Goal: Task Accomplishment & Management: Manage account settings

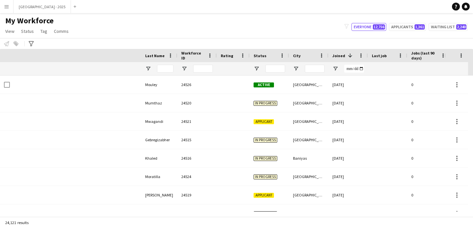
scroll to position [0, 227]
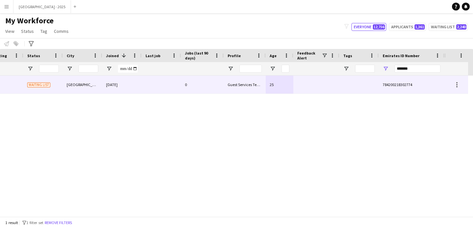
type input "*******"
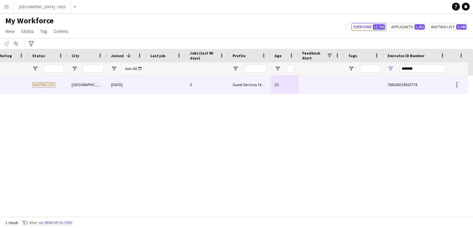
click at [217, 81] on div "0" at bounding box center [207, 85] width 43 height 18
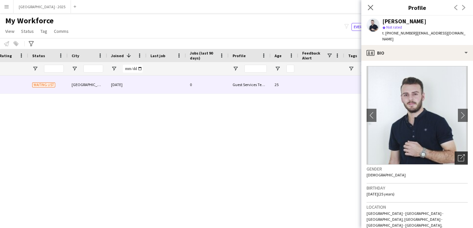
click at [459, 155] on icon "Open photos pop-in" at bounding box center [461, 158] width 7 height 7
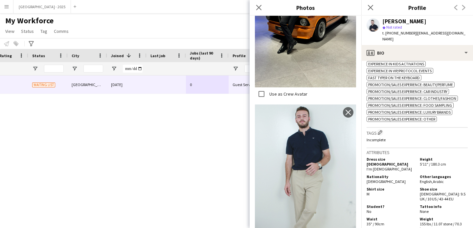
scroll to position [244, 0]
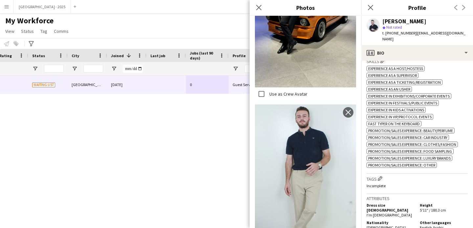
click at [380, 175] on h3 "Tags Edit crew company tags" at bounding box center [417, 178] width 101 height 7
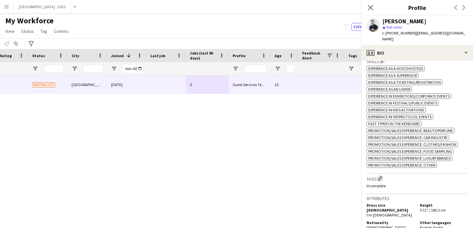
click at [380, 176] on app-icon "Edit crew company tags" at bounding box center [380, 178] width 5 height 5
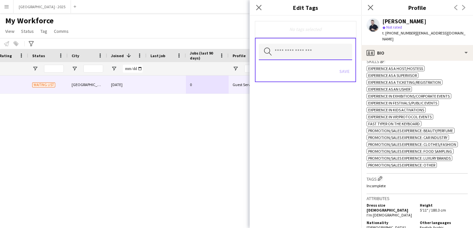
click at [314, 58] on input "text" at bounding box center [305, 52] width 93 height 16
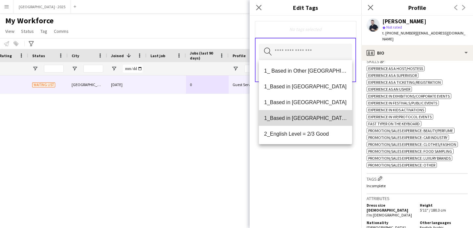
click at [319, 120] on span "1_Based in [GEOGRAPHIC_DATA]/[GEOGRAPHIC_DATA]/Ajman" at bounding box center [305, 118] width 83 height 6
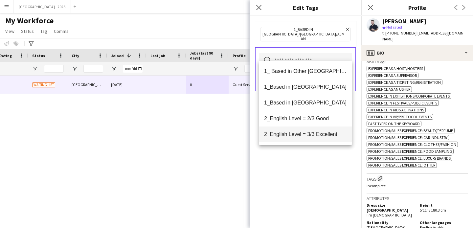
click at [320, 131] on mat-option "2_English Level = 3/3 Excellent" at bounding box center [305, 135] width 93 height 16
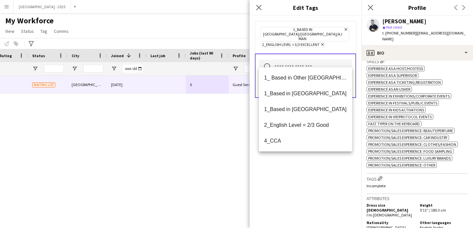
click at [315, 162] on div "1_Based in [GEOGRAPHIC_DATA]/[GEOGRAPHIC_DATA]/Ajman Remove 2_English Level = 3…" at bounding box center [306, 122] width 112 height 212
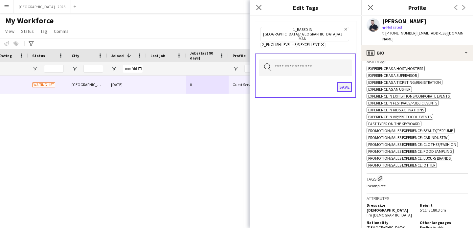
click at [346, 82] on button "Save" at bounding box center [344, 87] width 15 height 11
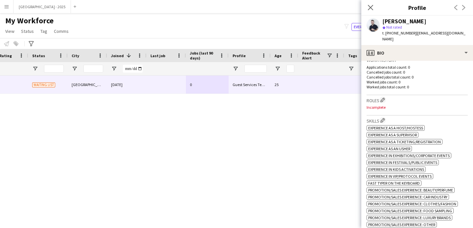
scroll to position [171, 0]
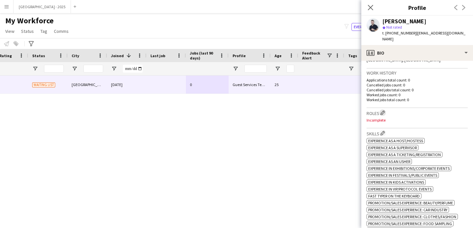
click at [383, 110] on app-icon "Edit crew company roles" at bounding box center [383, 112] width 5 height 5
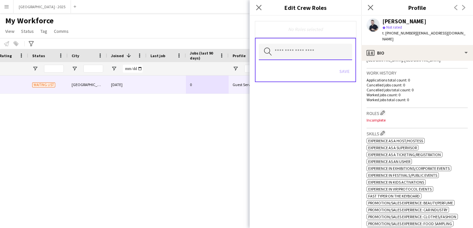
click at [312, 50] on input "text" at bounding box center [305, 52] width 93 height 16
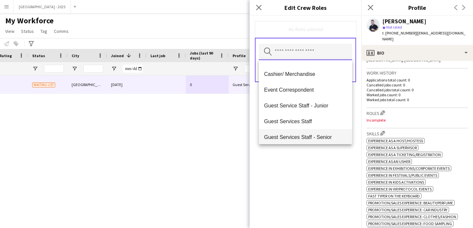
scroll to position [69, 0]
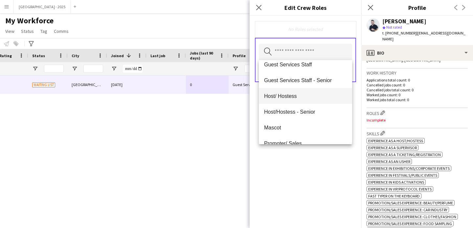
click at [301, 102] on mat-option "Host/ Hostess" at bounding box center [305, 96] width 93 height 16
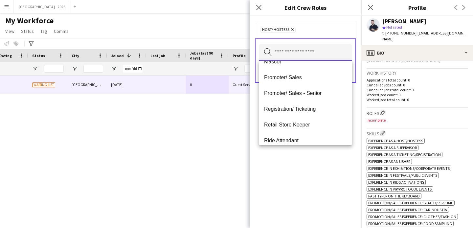
scroll to position [122, 0]
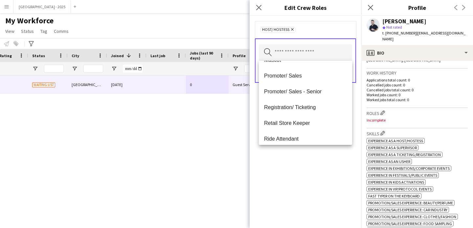
click at [297, 80] on mat-option "Promoter/ Sales" at bounding box center [305, 76] width 93 height 16
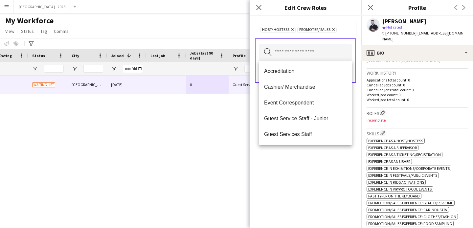
click at [309, 172] on div "Host/ Hostess Remove Promoter/ Sales Remove Search by role type Save" at bounding box center [306, 122] width 112 height 212
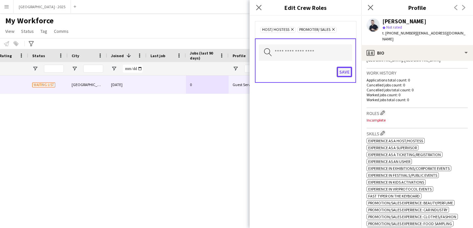
click at [341, 73] on button "Save" at bounding box center [344, 72] width 15 height 11
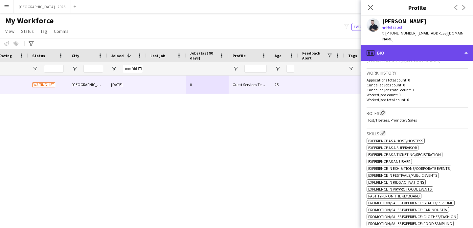
click at [396, 48] on div "profile Bio" at bounding box center [418, 53] width 112 height 16
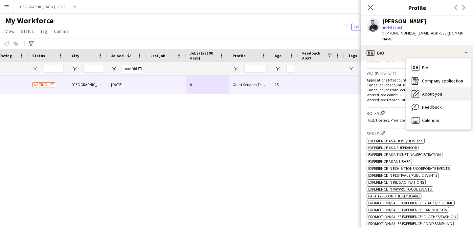
click at [419, 90] on icon "About you" at bounding box center [416, 94] width 8 height 8
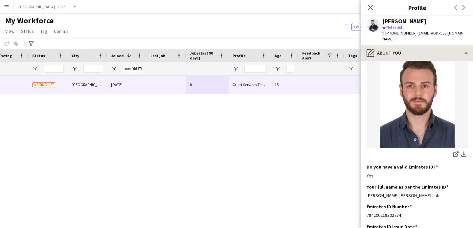
scroll to position [0, 0]
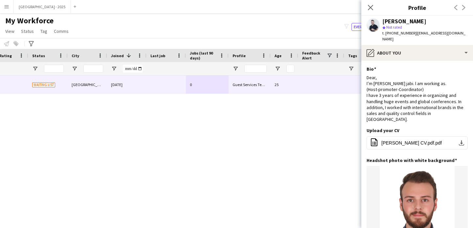
click at [371, 6] on icon "Close pop-in" at bounding box center [370, 7] width 5 height 5
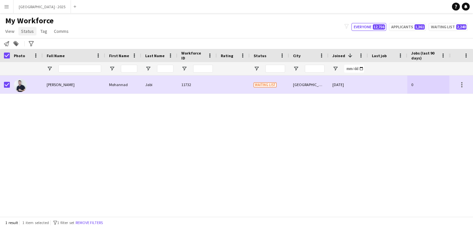
click at [21, 33] on span "Status" at bounding box center [27, 31] width 13 height 6
click at [41, 50] on link "Edit" at bounding box center [42, 45] width 46 height 14
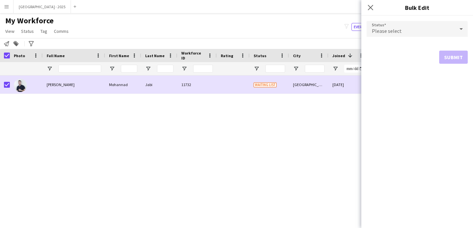
click at [377, 31] on span "Please select" at bounding box center [387, 31] width 30 height 7
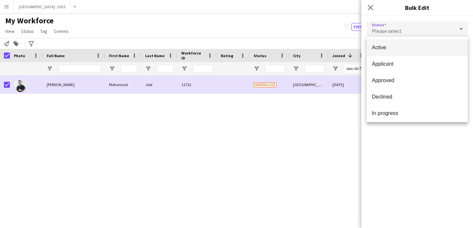
click at [385, 50] on span "Active" at bounding box center [417, 47] width 91 height 6
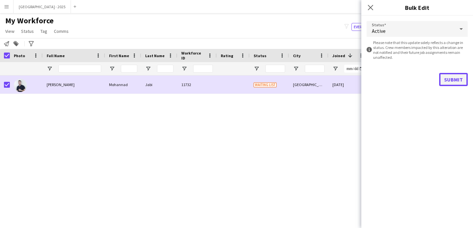
click at [442, 74] on button "Submit" at bounding box center [454, 79] width 29 height 13
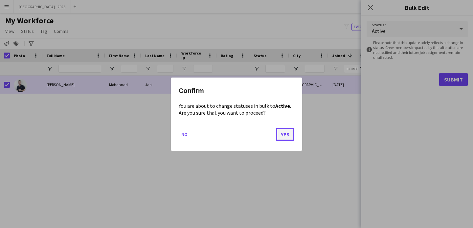
click at [279, 133] on button "Yes" at bounding box center [285, 134] width 18 height 13
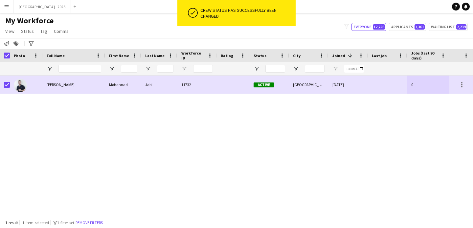
click at [89, 223] on button "Remove filters" at bounding box center [89, 222] width 30 height 7
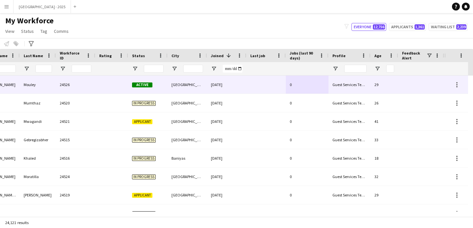
scroll to position [0, 227]
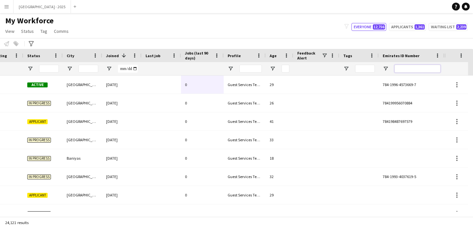
click at [399, 71] on input "Emirates ID Number Filter Input" at bounding box center [418, 69] width 46 height 8
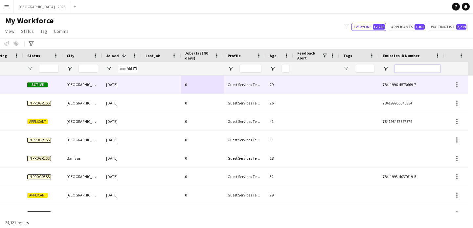
paste input "*******"
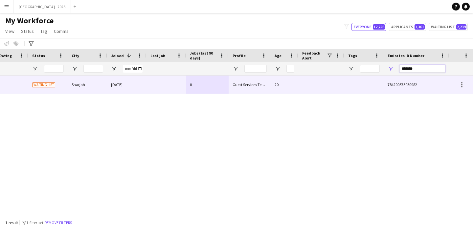
scroll to position [0, 222]
type input "*******"
click at [276, 87] on div "20" at bounding box center [285, 85] width 28 height 18
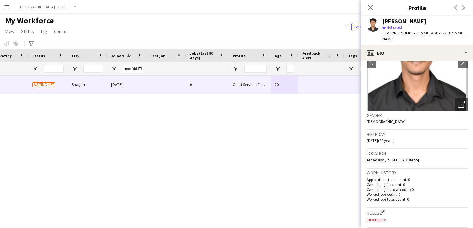
scroll to position [0, 0]
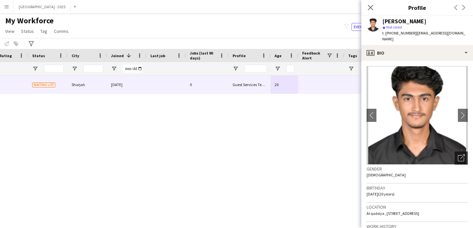
click at [461, 155] on icon at bounding box center [463, 157] width 5 height 5
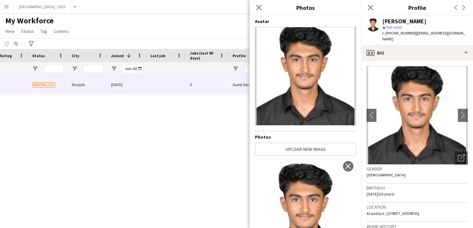
scroll to position [53, 0]
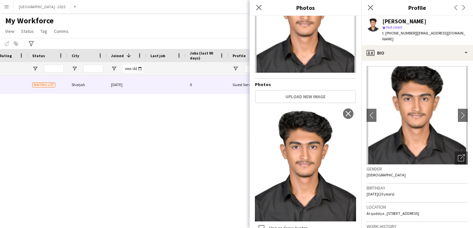
click at [388, 172] on div "Gender [DEMOGRAPHIC_DATA]" at bounding box center [417, 174] width 101 height 19
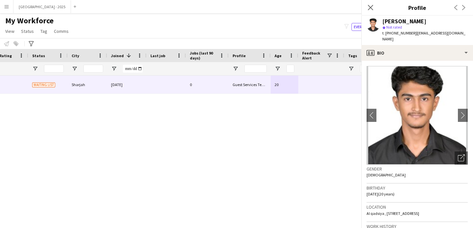
scroll to position [142, 0]
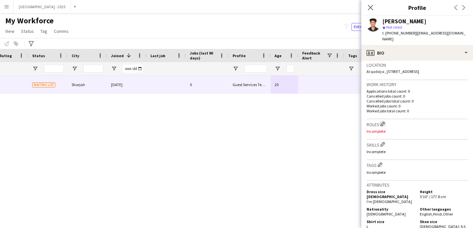
click at [384, 126] on button "Edit crew company roles" at bounding box center [383, 124] width 7 height 7
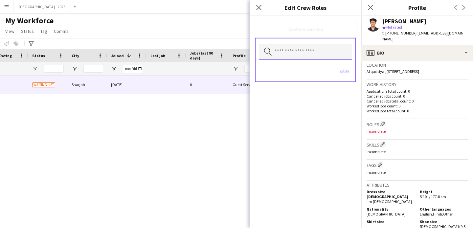
click at [312, 57] on input "text" at bounding box center [305, 52] width 93 height 16
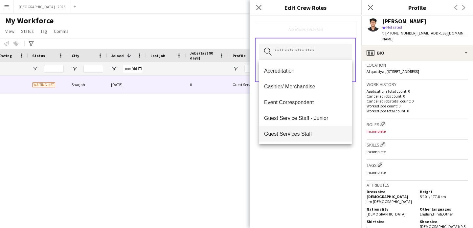
click at [317, 132] on span "Guest Services Staff" at bounding box center [305, 134] width 83 height 6
click at [321, 159] on div "Guest Services Staff Remove Search by role type Save" at bounding box center [306, 122] width 112 height 212
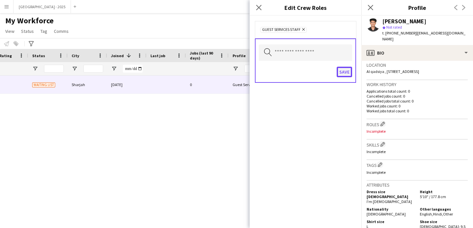
click at [349, 68] on button "Save" at bounding box center [344, 72] width 15 height 11
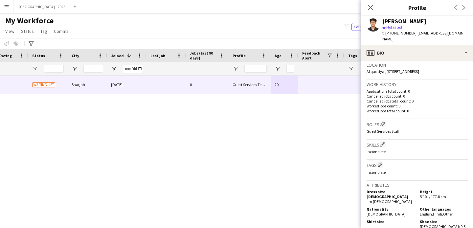
click at [380, 160] on div "Tags Edit crew company tags Incomplete" at bounding box center [417, 170] width 101 height 20
click at [380, 163] on app-icon "Edit crew company tags" at bounding box center [380, 164] width 5 height 5
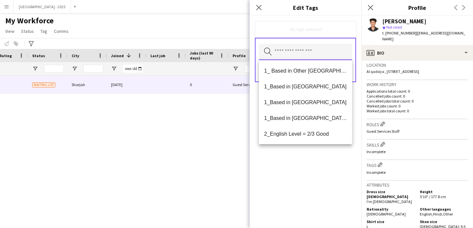
click at [321, 53] on input "text" at bounding box center [305, 52] width 93 height 16
click at [318, 132] on span "2_English Level = 2/3 Good" at bounding box center [305, 134] width 83 height 6
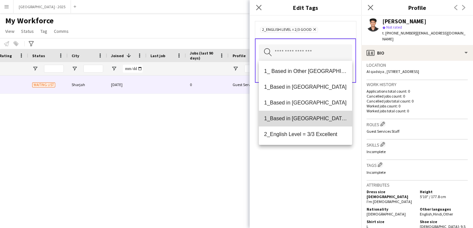
click at [317, 122] on mat-option "1_Based in [GEOGRAPHIC_DATA]/[GEOGRAPHIC_DATA]/Ajman" at bounding box center [305, 119] width 93 height 16
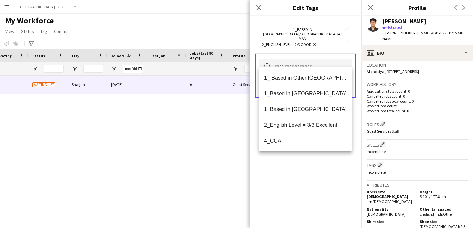
click at [303, 175] on div "1_Based in [GEOGRAPHIC_DATA]/[GEOGRAPHIC_DATA]/Ajman Remove 2_English Level = 2…" at bounding box center [306, 122] width 112 height 212
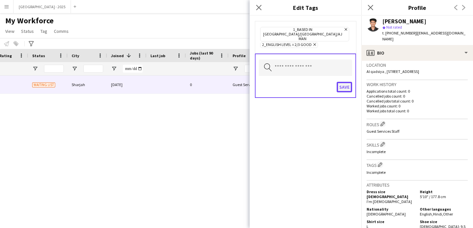
click at [337, 82] on button "Save" at bounding box center [344, 87] width 15 height 11
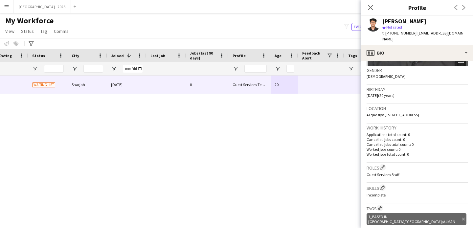
scroll to position [0, 0]
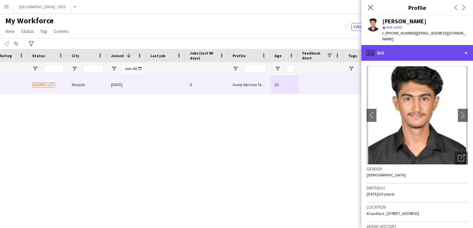
click at [409, 52] on div "profile Bio" at bounding box center [418, 53] width 112 height 16
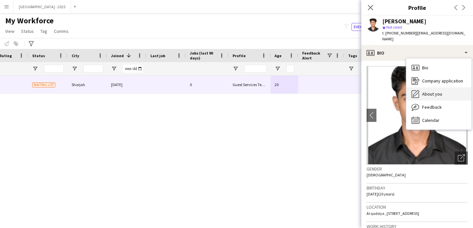
click at [437, 91] on span "About you" at bounding box center [432, 94] width 20 height 6
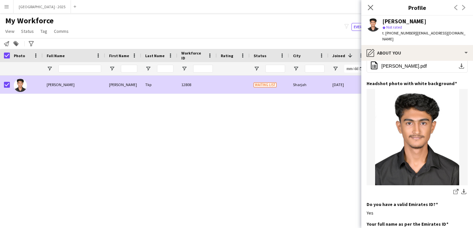
click at [21, 30] on span "Status" at bounding box center [27, 31] width 13 height 6
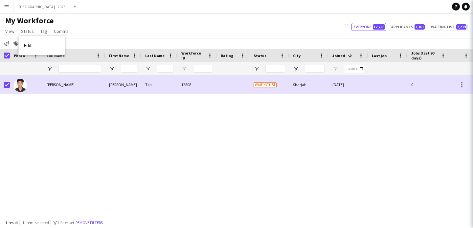
click at [39, 42] on link "Edit" at bounding box center [42, 45] width 46 height 14
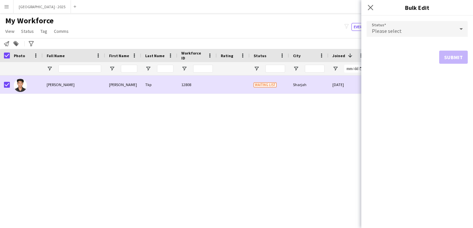
click at [402, 28] on div "Please select" at bounding box center [411, 29] width 88 height 16
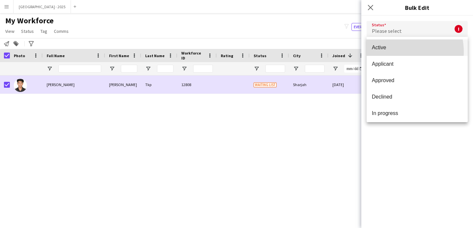
click at [398, 52] on mat-option "Active" at bounding box center [417, 47] width 101 height 16
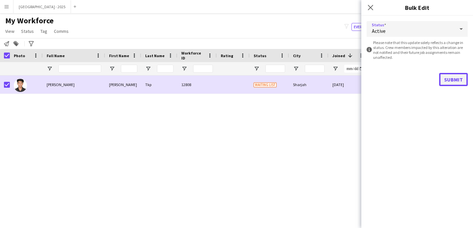
click at [460, 83] on button "Submit" at bounding box center [454, 79] width 29 height 13
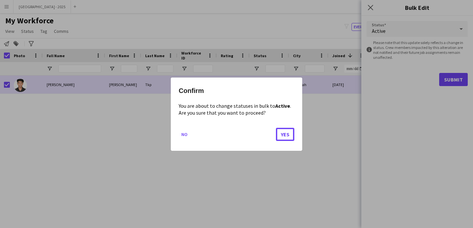
drag, startPoint x: 287, startPoint y: 136, endPoint x: 291, endPoint y: 137, distance: 4.0
click at [288, 136] on button "Yes" at bounding box center [285, 134] width 18 height 13
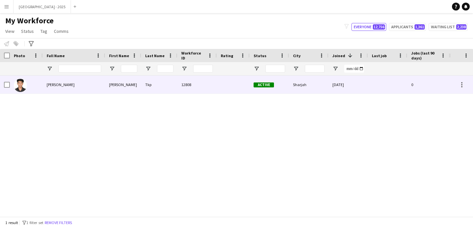
click at [205, 83] on div "12808" at bounding box center [197, 85] width 39 height 18
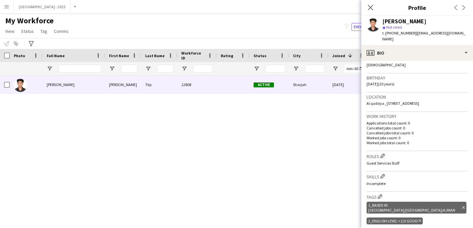
scroll to position [117, 0]
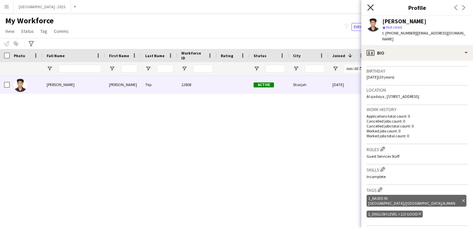
click at [369, 5] on icon "Close pop-in" at bounding box center [371, 7] width 6 height 6
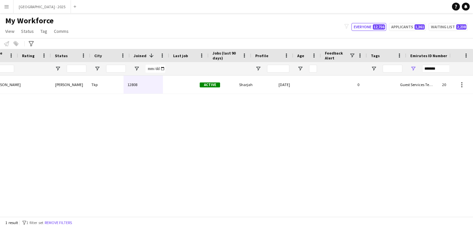
scroll to position [0, 199]
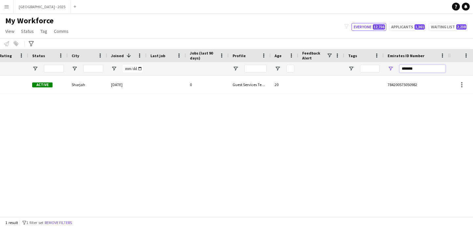
click at [429, 68] on input "*******" at bounding box center [423, 69] width 46 height 8
paste input "Emirates ID Number Filter Input"
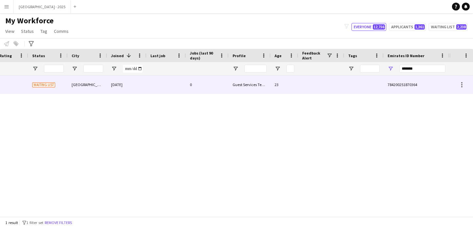
click at [368, 87] on div at bounding box center [364, 85] width 39 height 18
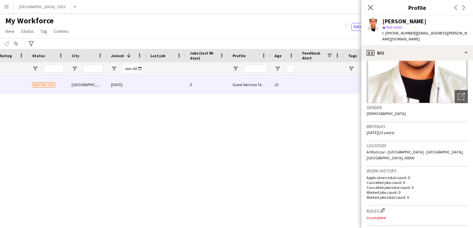
scroll to position [0, 0]
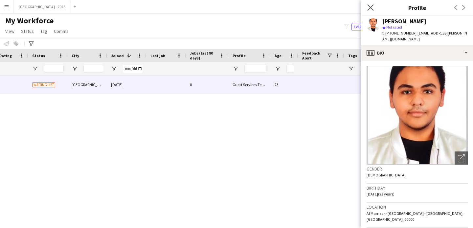
click at [373, 4] on app-icon "Close pop-in" at bounding box center [371, 8] width 10 height 10
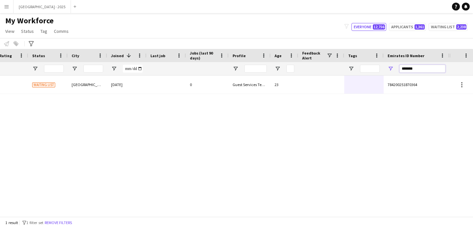
click at [422, 69] on input "*******" at bounding box center [423, 69] width 46 height 8
paste input "Emirates ID Number Filter Input"
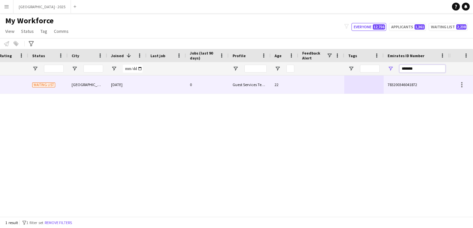
type input "*******"
click at [337, 87] on div at bounding box center [322, 85] width 46 height 18
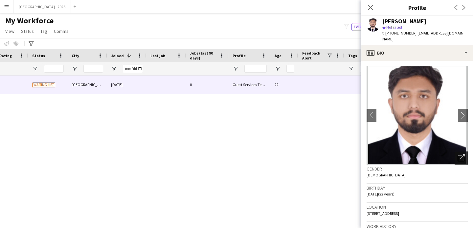
click at [459, 152] on div "Open photos pop-in" at bounding box center [461, 158] width 13 height 13
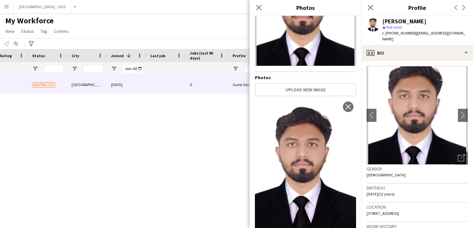
scroll to position [66, 0]
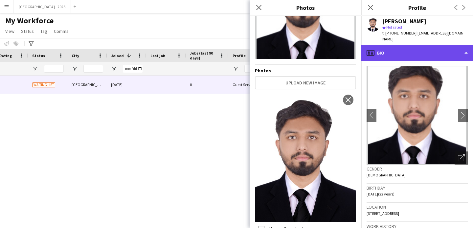
click at [428, 45] on div "profile Bio" at bounding box center [418, 53] width 112 height 16
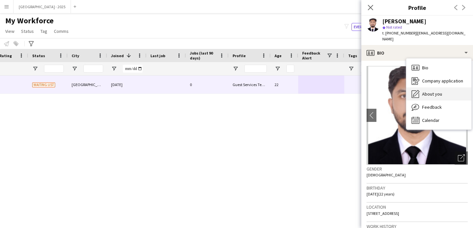
click at [437, 87] on div "About you About you" at bounding box center [439, 93] width 65 height 13
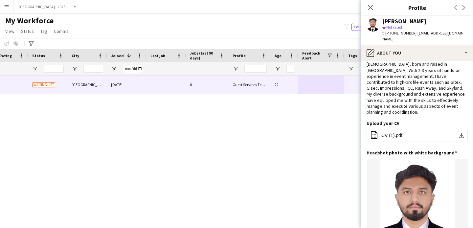
scroll to position [0, 0]
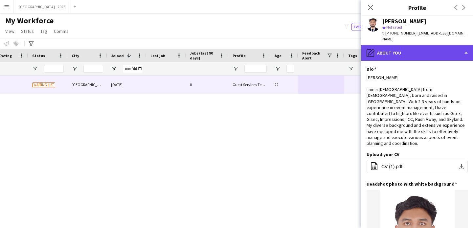
click at [421, 45] on div "pencil4 About you" at bounding box center [418, 53] width 112 height 16
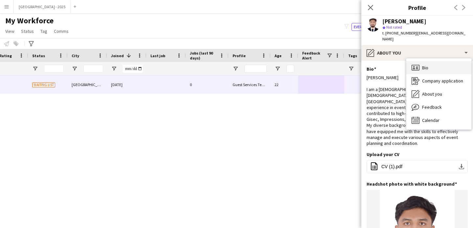
click at [426, 61] on div "Bio Bio" at bounding box center [439, 67] width 65 height 13
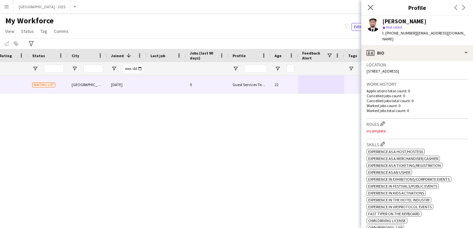
scroll to position [150, 0]
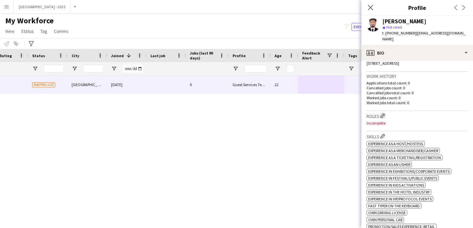
click at [386, 112] on button "Edit crew company roles" at bounding box center [383, 115] width 7 height 7
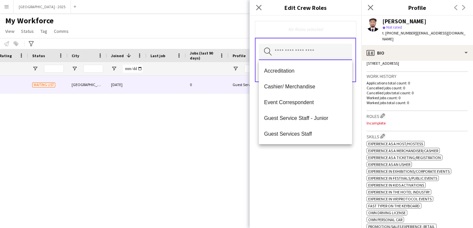
click at [318, 54] on input "text" at bounding box center [305, 52] width 93 height 16
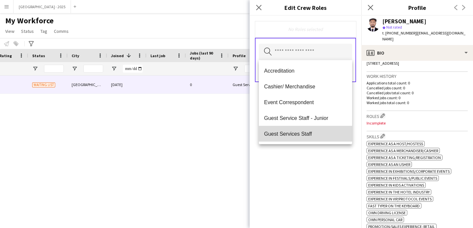
click at [313, 140] on mat-option "Guest Services Staff" at bounding box center [305, 134] width 93 height 16
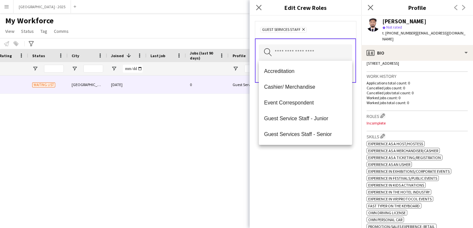
click at [313, 148] on div "Guest Services Staff Remove Search by role type Save" at bounding box center [306, 122] width 112 height 212
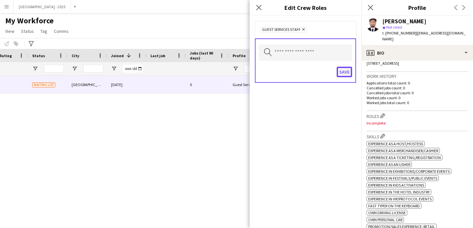
click at [338, 75] on button "Save" at bounding box center [344, 72] width 15 height 11
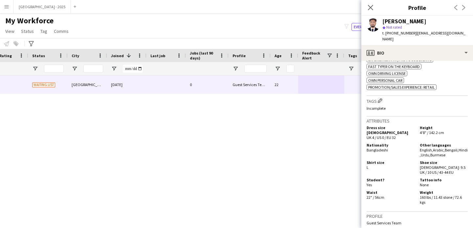
scroll to position [291, 0]
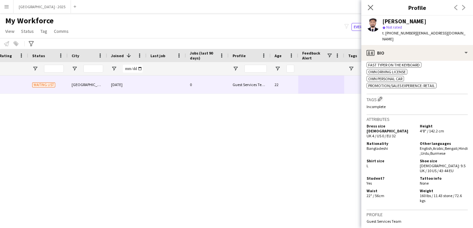
click at [381, 90] on div "Skills Edit crew company skills ok-circled2 background Layer 1 cross-circle-red…" at bounding box center [417, 42] width 101 height 104
click at [381, 94] on div "Tags Edit crew company tags Incomplete" at bounding box center [417, 104] width 101 height 20
click at [381, 97] on app-icon "Edit crew company tags" at bounding box center [380, 99] width 5 height 5
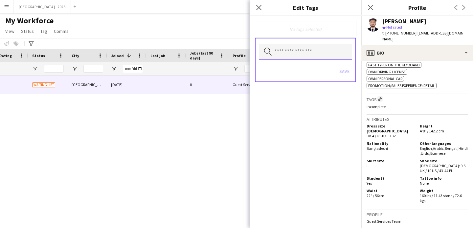
click at [313, 52] on input "text" at bounding box center [305, 52] width 93 height 16
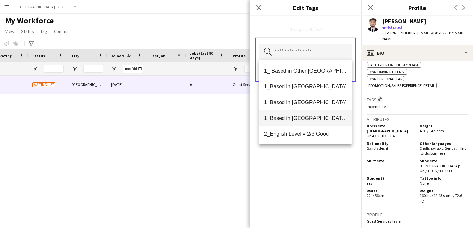
click at [312, 122] on mat-option "1_Based in [GEOGRAPHIC_DATA]/[GEOGRAPHIC_DATA]/Ajman" at bounding box center [305, 118] width 93 height 16
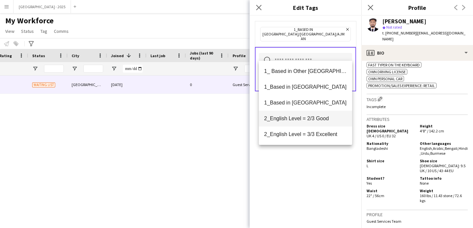
click at [312, 123] on mat-option "2_English Level = 2/3 Good" at bounding box center [305, 119] width 93 height 16
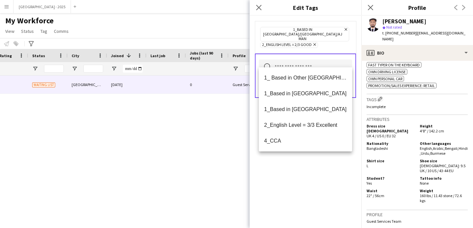
click at [314, 182] on div "1_Based in [GEOGRAPHIC_DATA]/[GEOGRAPHIC_DATA]/Ajman Remove 2_English Level = 2…" at bounding box center [306, 122] width 112 height 212
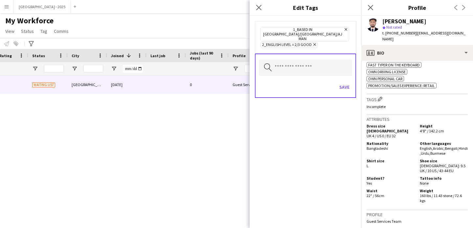
click at [346, 84] on div "Save" at bounding box center [305, 88] width 93 height 19
click at [346, 82] on button "Save" at bounding box center [344, 87] width 15 height 11
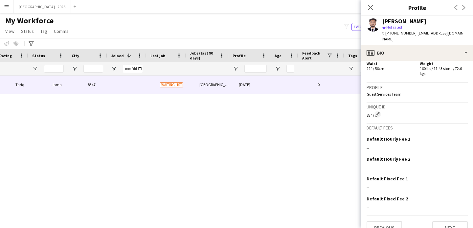
scroll to position [0, 0]
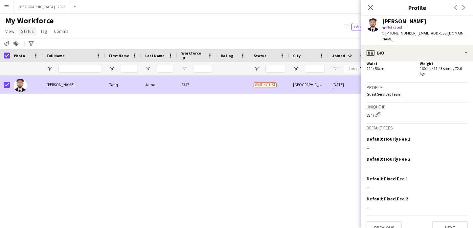
click at [28, 28] on link "Status" at bounding box center [27, 31] width 18 height 9
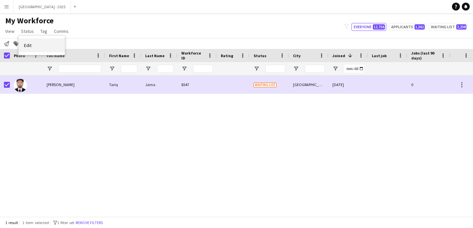
click at [38, 41] on link "Edit" at bounding box center [42, 45] width 46 height 14
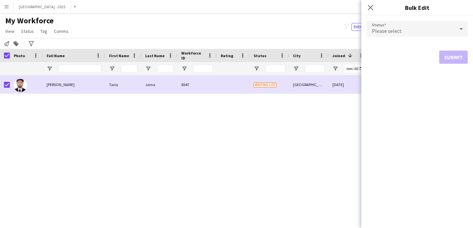
click at [391, 27] on div "Please select" at bounding box center [411, 29] width 88 height 16
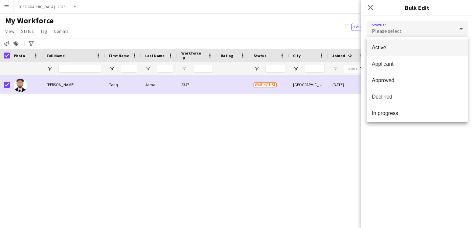
click at [396, 51] on mat-option "Active" at bounding box center [417, 47] width 101 height 16
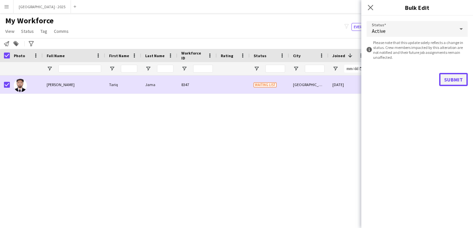
click at [463, 83] on button "Submit" at bounding box center [454, 79] width 29 height 13
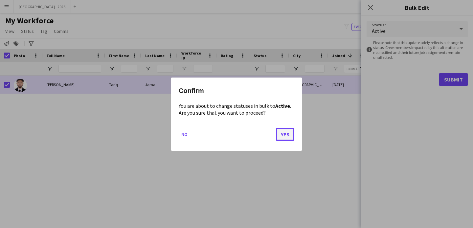
click at [286, 136] on button "Yes" at bounding box center [285, 134] width 18 height 13
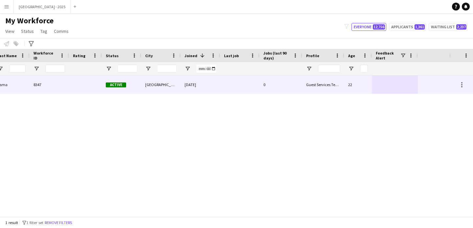
scroll to position [0, 211]
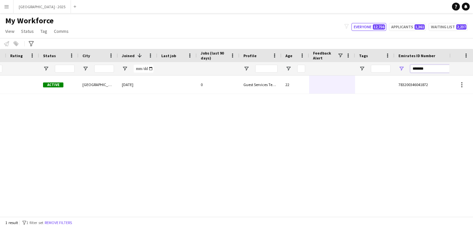
click at [440, 69] on input "*******" at bounding box center [434, 69] width 46 height 8
paste input "Emirates ID Number Filter Input"
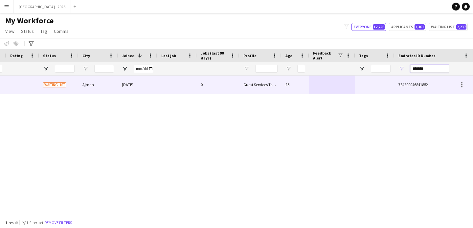
type input "*******"
click at [374, 91] on div at bounding box center [374, 85] width 39 height 18
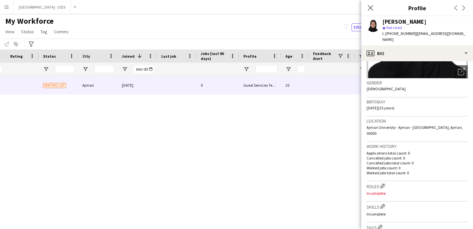
scroll to position [0, 0]
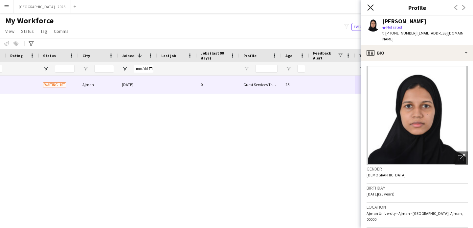
click at [371, 7] on icon "Close pop-in" at bounding box center [371, 7] width 6 height 6
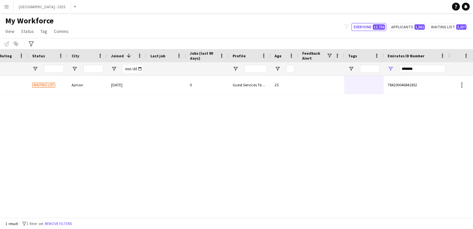
scroll to position [0, 195]
click at [408, 66] on input "*******" at bounding box center [423, 69] width 46 height 8
paste input "Emirates ID Number Filter Input"
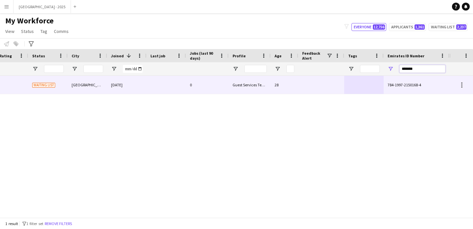
type input "*******"
click at [303, 86] on div at bounding box center [322, 85] width 46 height 18
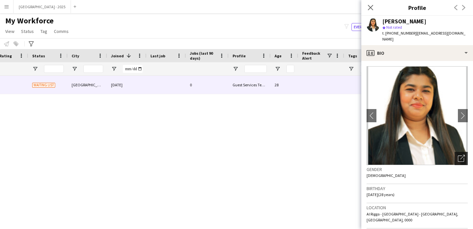
click at [458, 155] on icon "Open photos pop-in" at bounding box center [461, 158] width 7 height 7
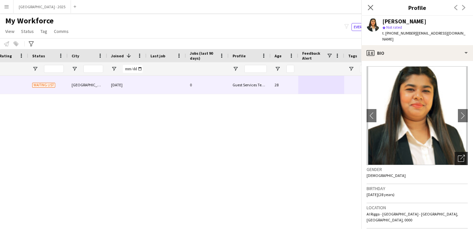
click at [458, 155] on icon "Open photos pop-in" at bounding box center [461, 158] width 7 height 7
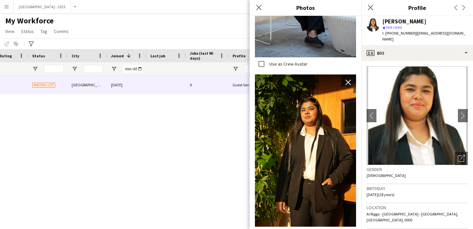
click at [408, 213] on div "Location [GEOGRAPHIC_DATA] - [GEOGRAPHIC_DATA] - [GEOGRAPHIC_DATA], [GEOGRAPHIC…" at bounding box center [417, 215] width 101 height 25
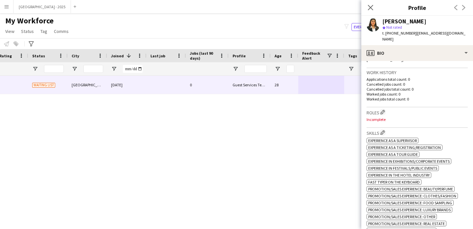
click at [382, 107] on div "Roles Edit crew company roles Incomplete" at bounding box center [417, 117] width 101 height 20
click at [383, 109] on app-icon "Edit crew company roles" at bounding box center [383, 111] width 5 height 5
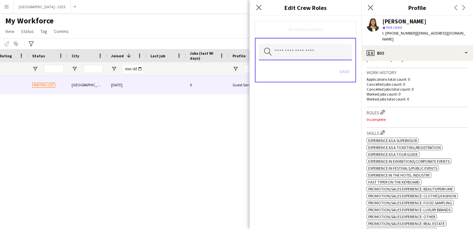
click at [315, 52] on input "text" at bounding box center [305, 52] width 93 height 16
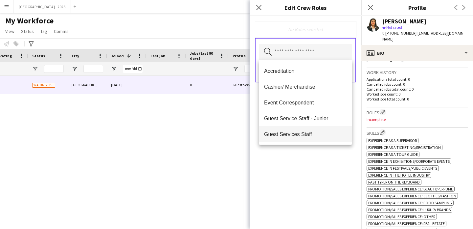
click at [307, 130] on mat-option "Guest Services Staff" at bounding box center [305, 134] width 93 height 16
click at [310, 160] on div "Guest Services Staff Remove Search by role type Save" at bounding box center [306, 122] width 112 height 213
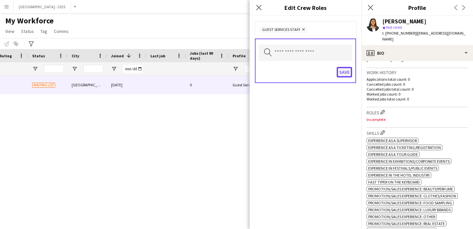
click at [345, 72] on button "Save" at bounding box center [344, 72] width 15 height 11
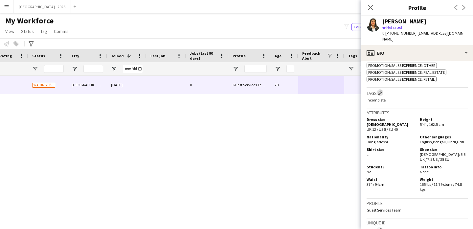
click at [382, 90] on app-icon "Edit crew company tags" at bounding box center [380, 92] width 5 height 5
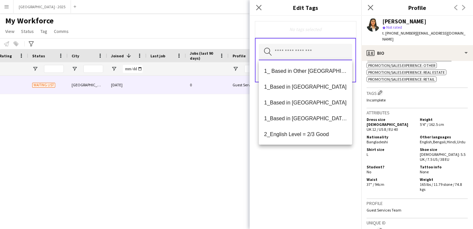
click at [317, 46] on input "text" at bounding box center [305, 52] width 93 height 16
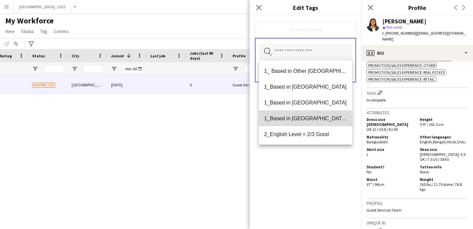
click at [305, 120] on span "1_Based in [GEOGRAPHIC_DATA]/[GEOGRAPHIC_DATA]/Ajman" at bounding box center [305, 118] width 83 height 6
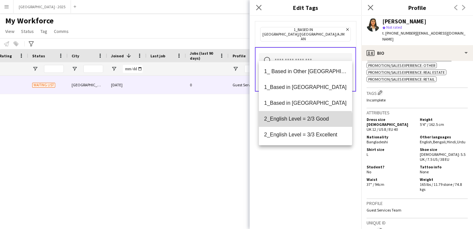
click at [305, 126] on mat-option "2_English Level = 2/3 Good" at bounding box center [305, 119] width 93 height 16
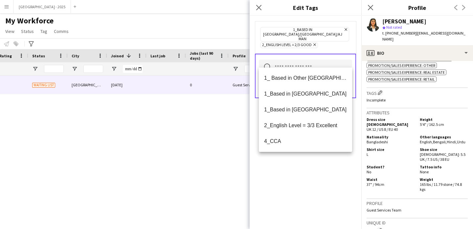
drag, startPoint x: 301, startPoint y: 167, endPoint x: 321, endPoint y: 110, distance: 59.6
click at [301, 166] on div "1_Based in [GEOGRAPHIC_DATA]/[GEOGRAPHIC_DATA]/Ajman Remove 2_English Level = 2…" at bounding box center [306, 122] width 112 height 213
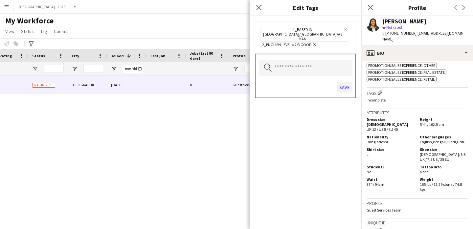
drag, startPoint x: 342, startPoint y: 69, endPoint x: 342, endPoint y: 75, distance: 5.9
click at [342, 71] on div "Search by tag name Save" at bounding box center [305, 76] width 101 height 44
click at [342, 82] on button "Save" at bounding box center [344, 87] width 15 height 11
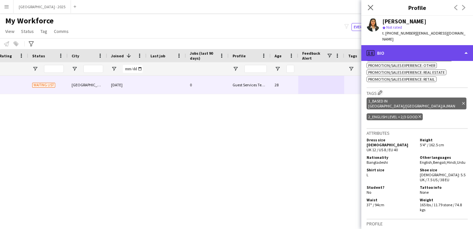
click at [382, 45] on div "profile Bio" at bounding box center [418, 53] width 112 height 16
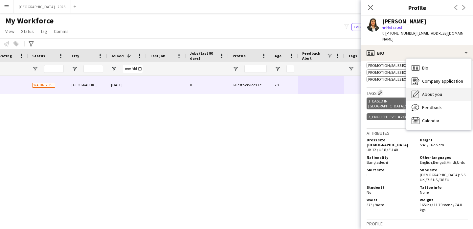
click at [420, 90] on icon "About you" at bounding box center [416, 94] width 8 height 8
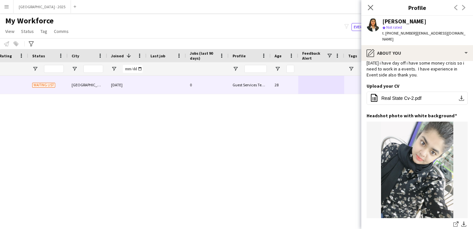
scroll to position [0, 0]
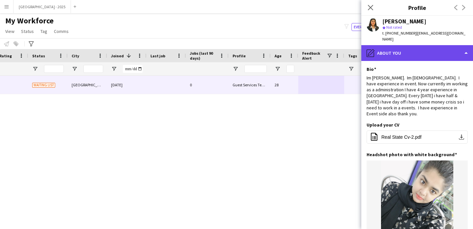
click at [405, 50] on div "pencil4 About you" at bounding box center [418, 53] width 112 height 16
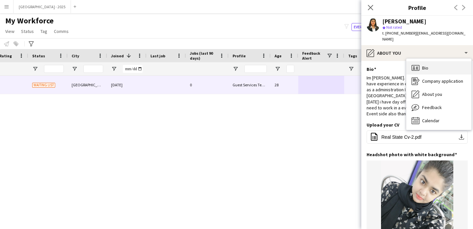
click at [413, 64] on icon "Bio" at bounding box center [416, 68] width 8 height 8
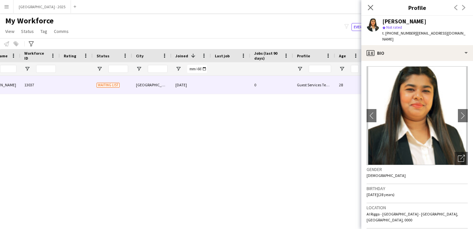
scroll to position [0, 47]
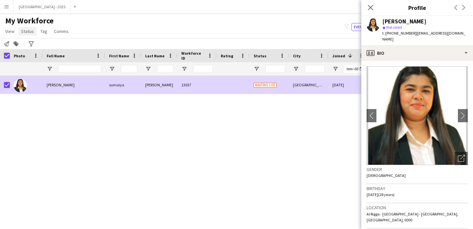
click at [25, 33] on span "Status" at bounding box center [27, 31] width 13 height 6
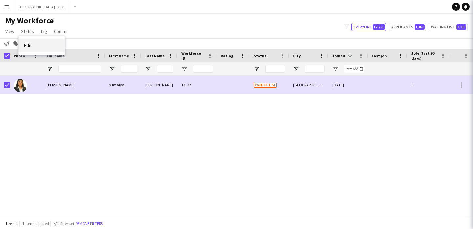
click at [34, 40] on link "Edit" at bounding box center [42, 45] width 46 height 14
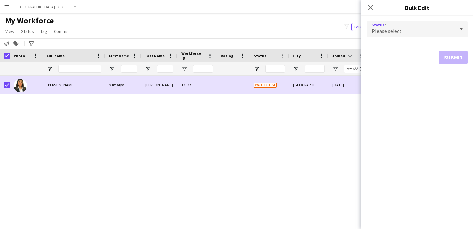
click at [401, 24] on div "Please select" at bounding box center [411, 29] width 88 height 16
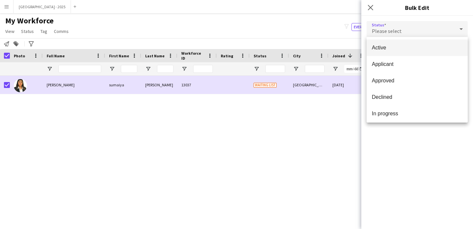
click at [386, 49] on span "Active" at bounding box center [417, 47] width 91 height 6
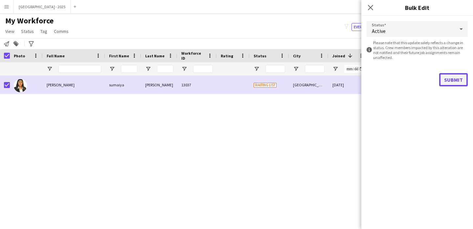
click at [444, 74] on button "Submit" at bounding box center [454, 79] width 29 height 13
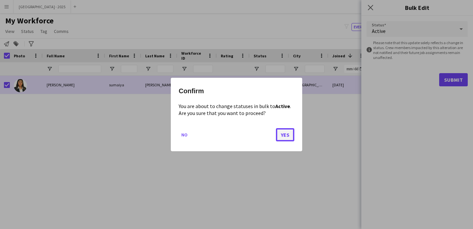
click at [286, 135] on button "Yes" at bounding box center [285, 134] width 18 height 13
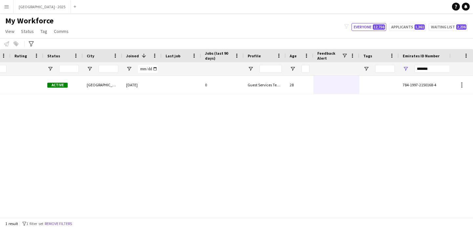
scroll to position [0, 222]
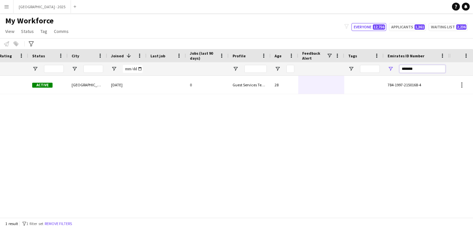
click at [430, 67] on input "*******" at bounding box center [423, 69] width 46 height 8
paste input "*******"
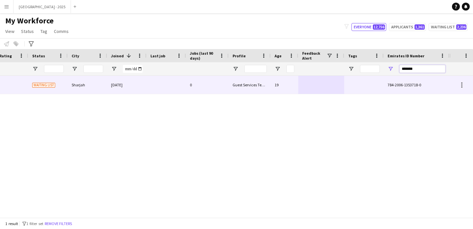
type input "*******"
click at [360, 86] on div at bounding box center [364, 85] width 39 height 18
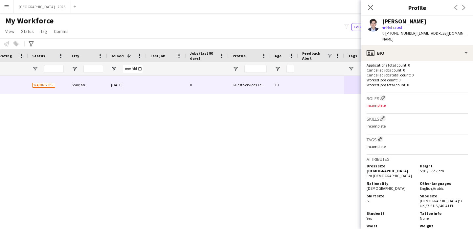
scroll to position [161, 0]
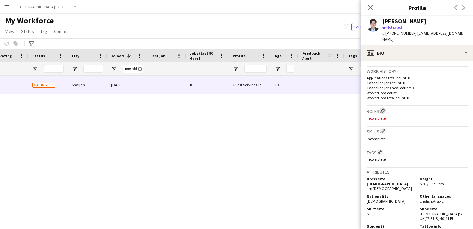
click at [385, 108] on app-icon "Edit crew company roles" at bounding box center [383, 110] width 5 height 5
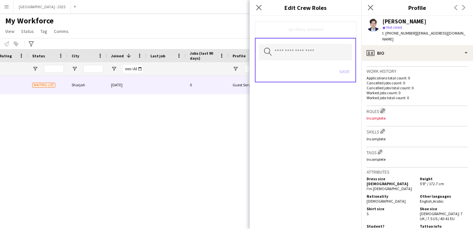
click at [385, 108] on app-icon "Edit crew company roles" at bounding box center [383, 110] width 5 height 5
click at [281, 51] on input "text" at bounding box center [305, 52] width 93 height 16
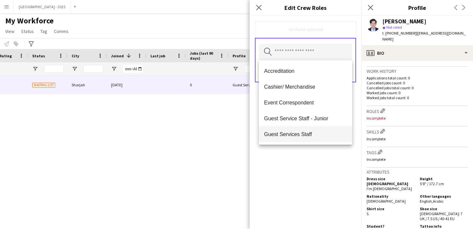
click at [302, 136] on span "Guest Services Staff" at bounding box center [305, 134] width 83 height 6
click at [302, 136] on span "Guest Services Staff - Senior" at bounding box center [305, 134] width 83 height 6
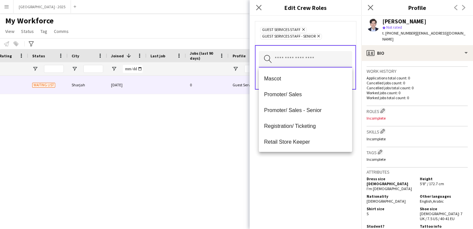
scroll to position [95, 0]
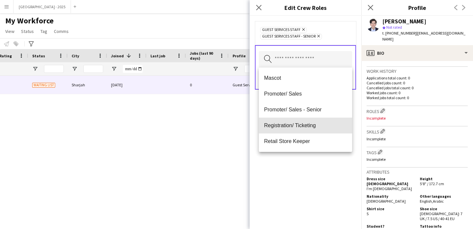
click at [306, 127] on span "Registration/ Ticketing" at bounding box center [305, 125] width 83 height 6
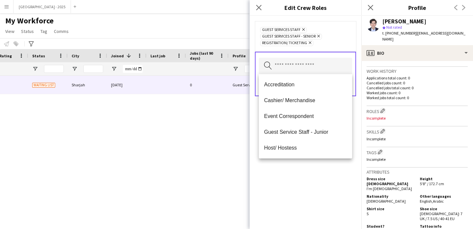
click at [313, 167] on div "Guest Services Staff Remove Guest Services Staff - Senior Remove Registration/ …" at bounding box center [306, 122] width 112 height 213
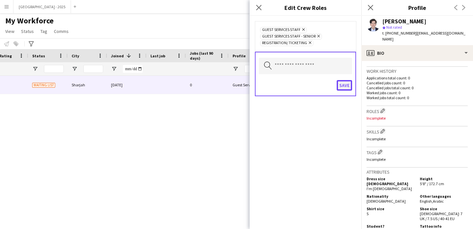
click at [343, 87] on button "Save" at bounding box center [344, 85] width 15 height 11
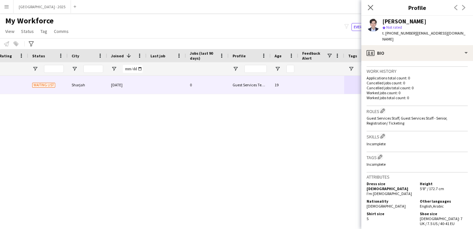
click at [381, 138] on div "Skills Edit crew company skills Incomplete" at bounding box center [417, 141] width 101 height 20
click at [381, 154] on app-icon "Edit crew company tags" at bounding box center [380, 156] width 5 height 5
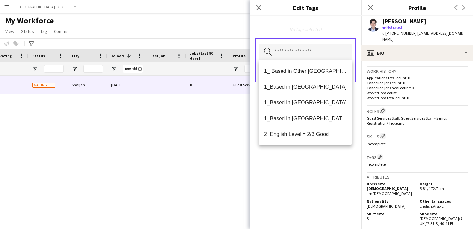
click at [332, 48] on input "text" at bounding box center [305, 52] width 93 height 16
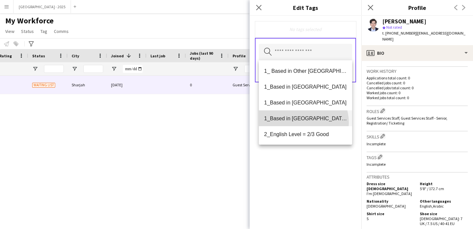
click at [300, 122] on mat-option "1_Based in [GEOGRAPHIC_DATA]/[GEOGRAPHIC_DATA]/Ajman" at bounding box center [305, 118] width 93 height 16
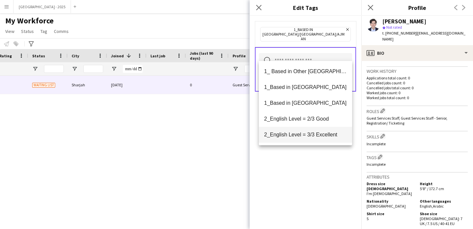
click at [301, 133] on span "2_English Level = 3/3 Excellent" at bounding box center [305, 134] width 83 height 6
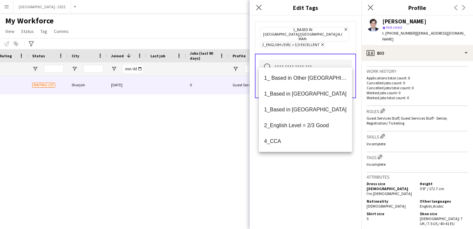
click at [304, 165] on div "1_Based in [GEOGRAPHIC_DATA]/[GEOGRAPHIC_DATA]/Ajman Remove 2_English Level = 3…" at bounding box center [306, 122] width 112 height 213
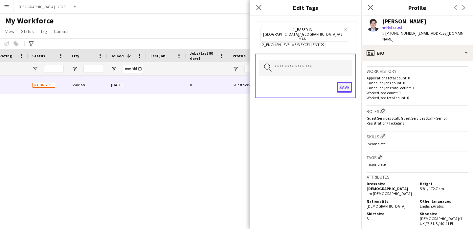
click at [347, 82] on button "Save" at bounding box center [344, 87] width 15 height 11
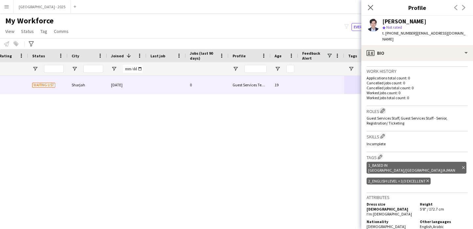
click at [384, 108] on app-icon "Edit crew company roles" at bounding box center [383, 110] width 5 height 5
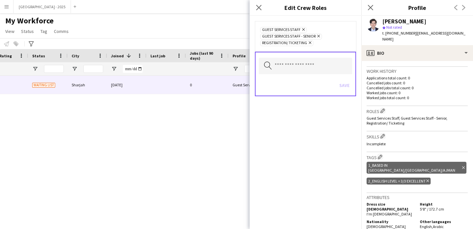
click at [309, 44] on icon "Remove" at bounding box center [309, 42] width 4 height 4
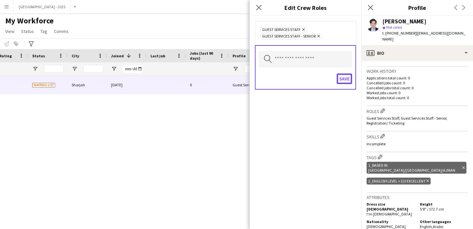
click at [343, 82] on button "Save" at bounding box center [344, 78] width 15 height 11
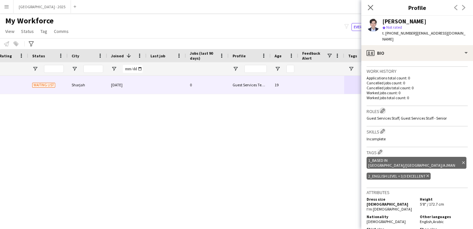
click at [382, 108] on app-icon "Edit crew company roles" at bounding box center [383, 110] width 5 height 5
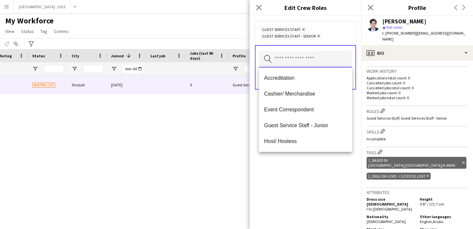
click at [317, 58] on input "text" at bounding box center [305, 59] width 93 height 16
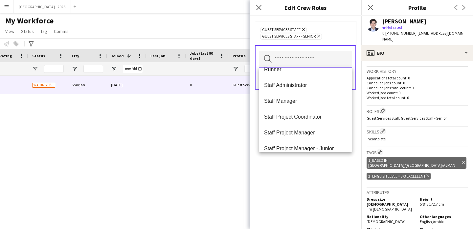
scroll to position [237, 0]
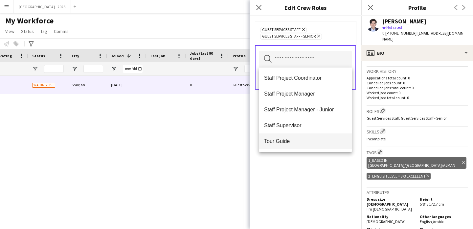
click at [285, 141] on span "Tour Guide" at bounding box center [305, 141] width 83 height 6
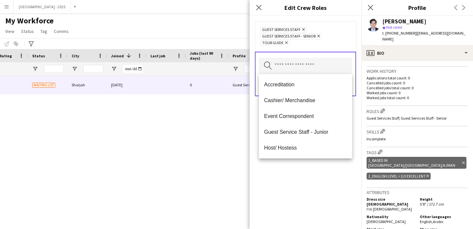
click at [297, 185] on div "Guest Services Staff Remove Guest Services Staff - Senior Remove Tour Guide Rem…" at bounding box center [306, 122] width 112 height 213
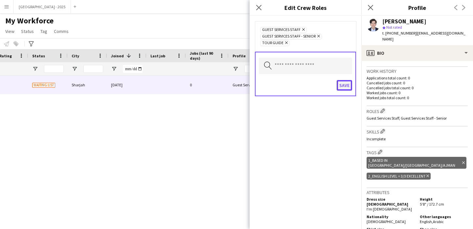
click at [347, 86] on button "Save" at bounding box center [344, 85] width 15 height 11
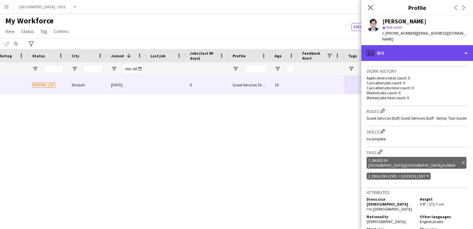
click at [419, 46] on div "profile Bio" at bounding box center [418, 53] width 112 height 16
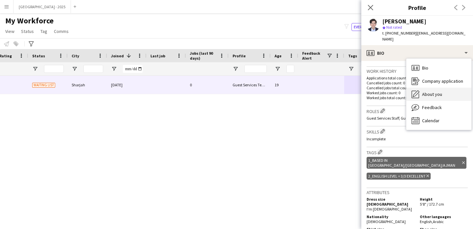
click at [422, 89] on div "About you About you" at bounding box center [439, 93] width 65 height 13
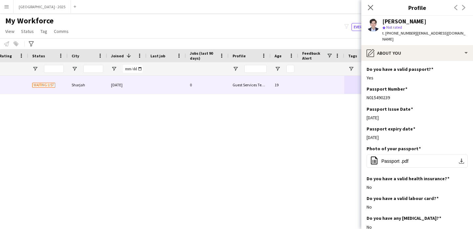
scroll to position [0, 0]
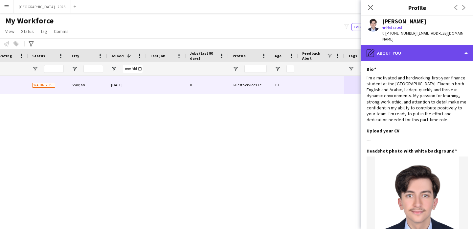
click at [411, 46] on div "pencil4 About you" at bounding box center [418, 53] width 112 height 16
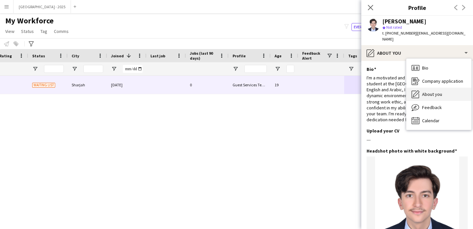
click at [422, 87] on div "About you About you" at bounding box center [439, 93] width 65 height 13
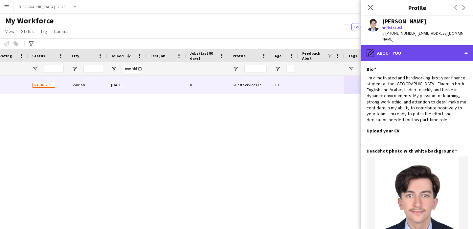
click at [424, 45] on div "pencil4 About you" at bounding box center [418, 53] width 112 height 16
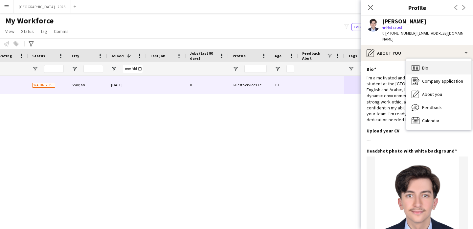
click at [420, 61] on div "Bio Bio" at bounding box center [439, 67] width 65 height 13
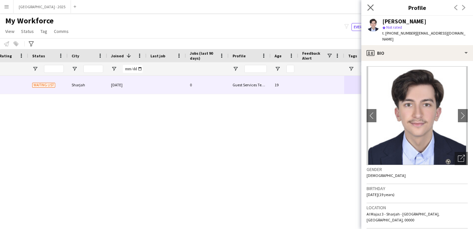
click at [371, 11] on app-icon "Close pop-in" at bounding box center [371, 8] width 10 height 10
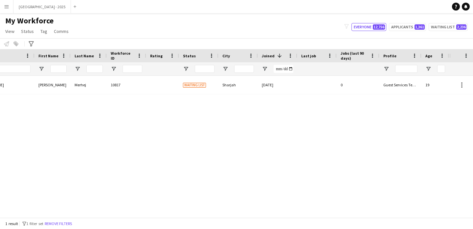
scroll to position [0, 18]
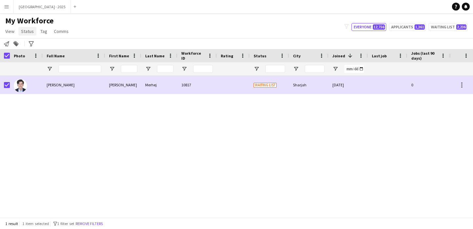
click at [29, 31] on span "Status" at bounding box center [27, 31] width 13 height 6
click at [31, 48] on span "Edit" at bounding box center [28, 45] width 8 height 6
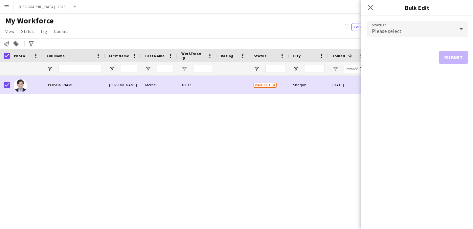
click at [399, 27] on div "Please select" at bounding box center [411, 29] width 88 height 16
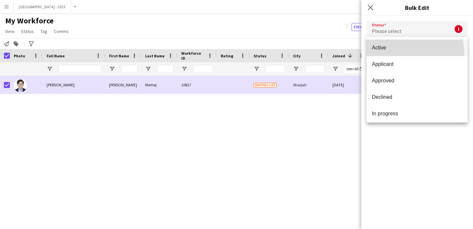
click at [403, 53] on mat-option "Active" at bounding box center [417, 47] width 101 height 16
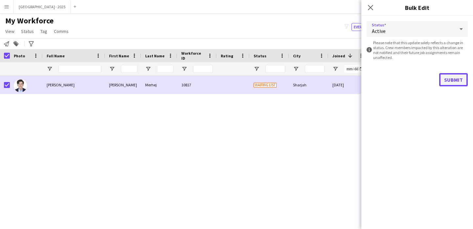
click at [449, 77] on button "Submit" at bounding box center [454, 79] width 29 height 13
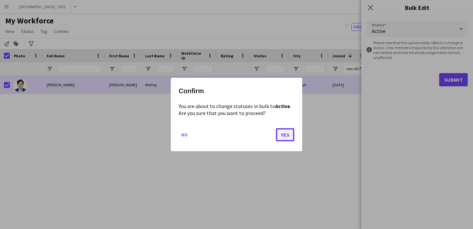
click at [289, 137] on button "Yes" at bounding box center [285, 134] width 18 height 13
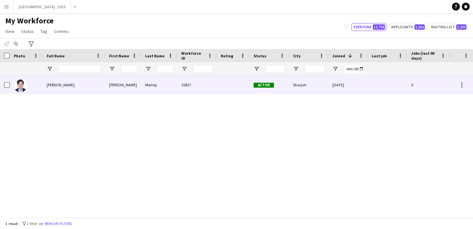
click at [35, 85] on div at bounding box center [26, 85] width 33 height 18
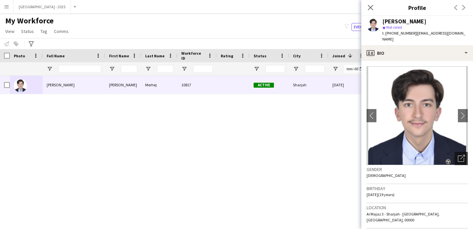
click at [458, 155] on icon "Open photos pop-in" at bounding box center [461, 158] width 7 height 7
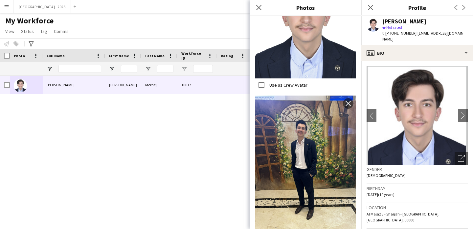
scroll to position [198, 0]
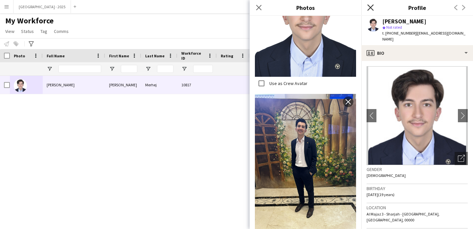
click at [372, 10] on icon at bounding box center [371, 7] width 6 height 6
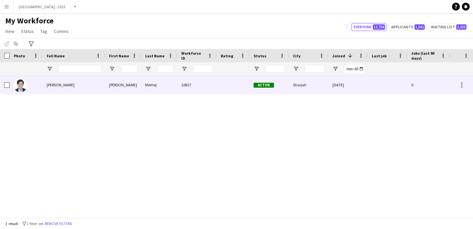
click at [257, 82] on div "Active" at bounding box center [269, 85] width 39 height 18
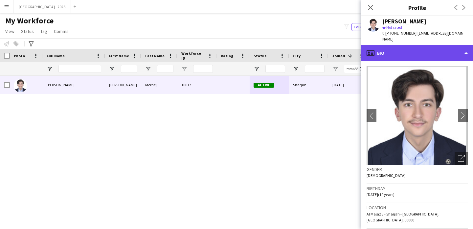
click at [434, 46] on div "profile Bio" at bounding box center [418, 53] width 112 height 16
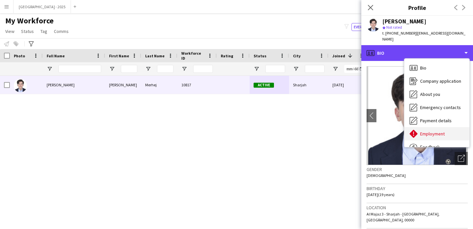
scroll to position [22, 0]
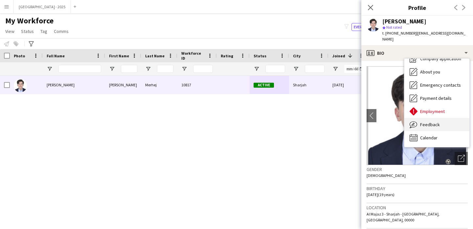
click at [429, 122] on div "Feedback Feedback" at bounding box center [437, 124] width 65 height 13
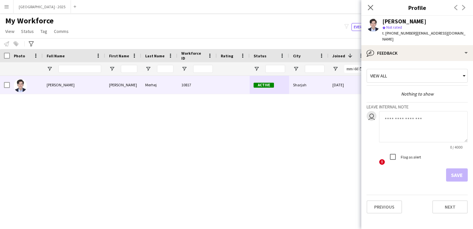
click at [396, 117] on textarea at bounding box center [423, 126] width 89 height 31
type textarea "**********"
click at [463, 174] on button "Save" at bounding box center [457, 174] width 22 height 13
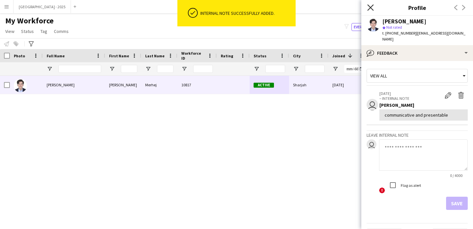
click at [371, 5] on icon "Close pop-in" at bounding box center [371, 7] width 6 height 6
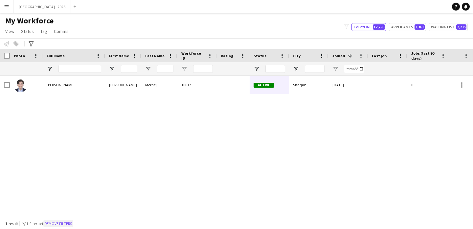
click at [73, 224] on button "Remove filters" at bounding box center [58, 223] width 30 height 7
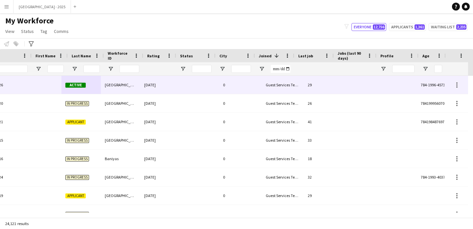
scroll to position [0, 188]
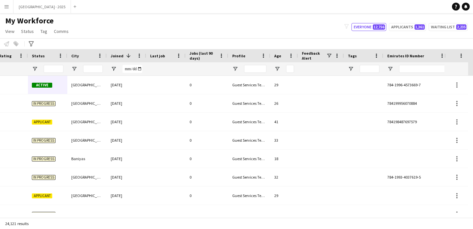
click at [419, 73] on div at bounding box center [422, 68] width 46 height 13
click at [419, 70] on input "Emirates ID Number Filter Input" at bounding box center [422, 69] width 46 height 8
paste input "*******"
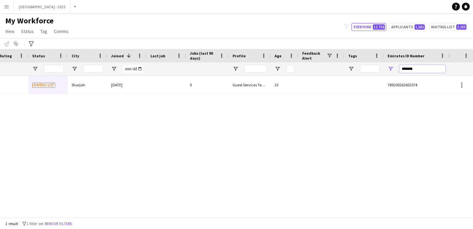
scroll to position [0, 222]
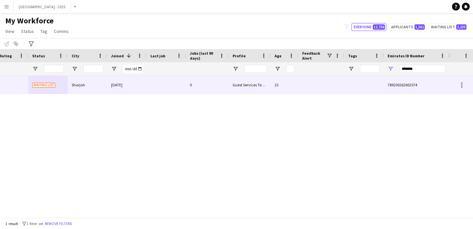
click at [357, 92] on div at bounding box center [364, 85] width 39 height 18
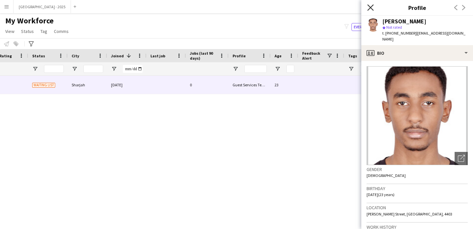
click at [372, 8] on icon at bounding box center [371, 7] width 6 height 6
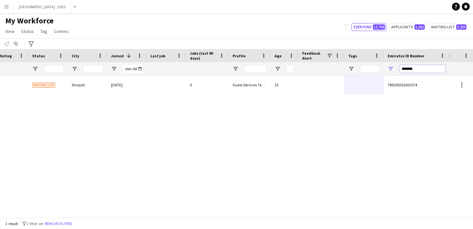
click at [413, 68] on input "*******" at bounding box center [423, 69] width 46 height 8
paste input "Emirates ID Number Filter Input"
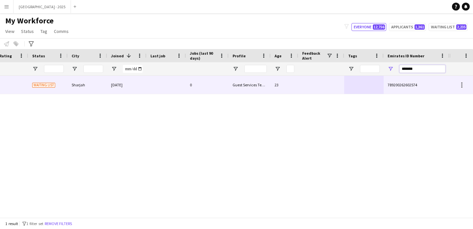
type input "*******"
click at [346, 89] on div "[PERSON_NAME] 12522 Waiting list Sharjah [DATE] 0 Guest Services Team 23 789200…" at bounding box center [113, 85] width 671 height 18
click at [352, 90] on div at bounding box center [364, 85] width 39 height 18
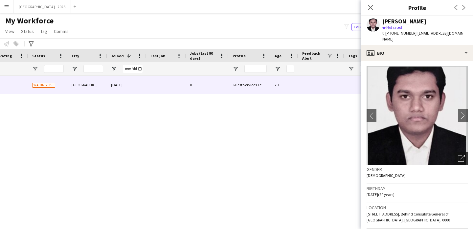
click at [461, 152] on div "Open photos pop-in" at bounding box center [461, 158] width 13 height 13
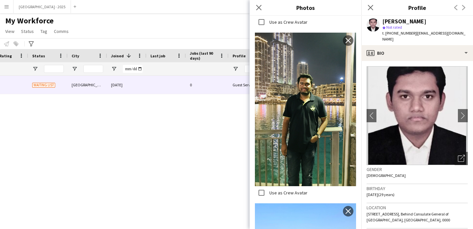
scroll to position [463, 0]
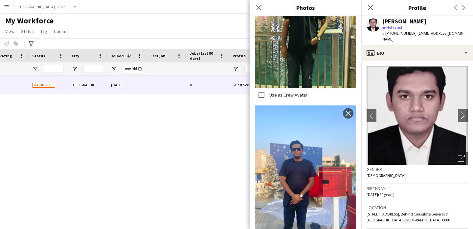
click at [415, 167] on div "Gender [DEMOGRAPHIC_DATA]" at bounding box center [417, 174] width 101 height 19
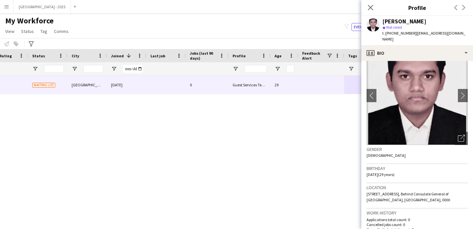
scroll to position [58, 0]
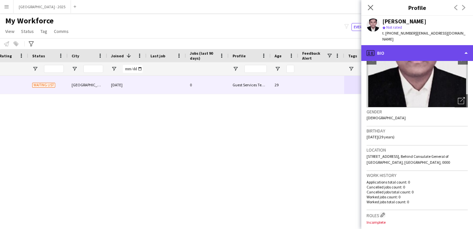
click at [407, 50] on div "profile Bio" at bounding box center [418, 53] width 112 height 16
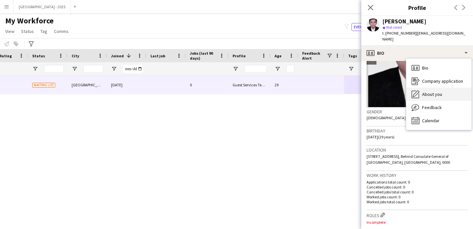
click at [423, 91] on span "About you" at bounding box center [432, 94] width 20 height 6
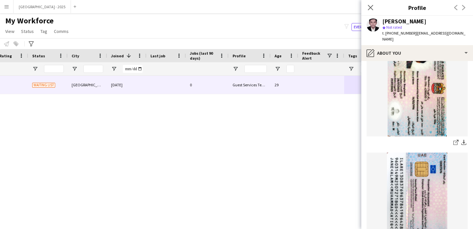
scroll to position [105, 0]
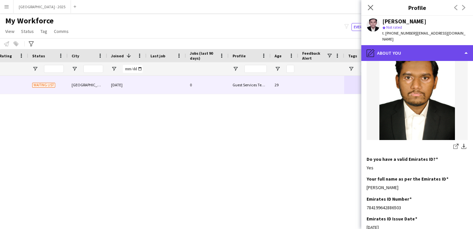
click at [409, 47] on div "pencil4 About you" at bounding box center [418, 53] width 112 height 16
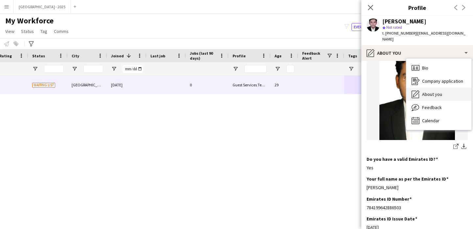
click at [432, 91] on span "About you" at bounding box center [432, 94] width 20 height 6
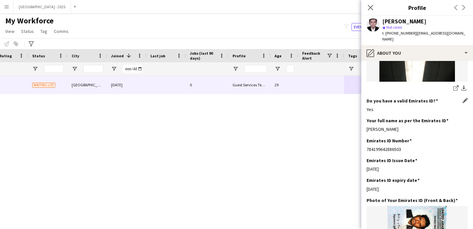
scroll to position [199, 0]
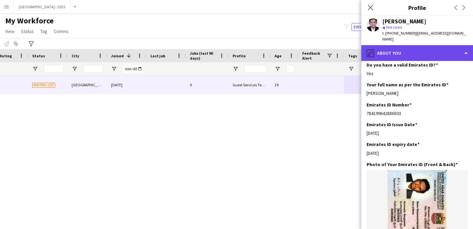
click at [401, 45] on div "pencil4 About you" at bounding box center [418, 53] width 112 height 16
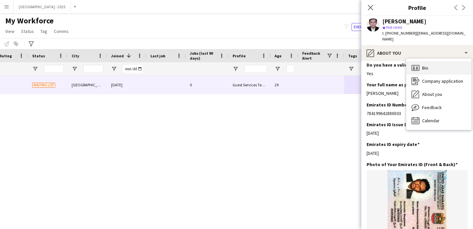
click at [415, 61] on div "Bio Bio" at bounding box center [439, 67] width 65 height 13
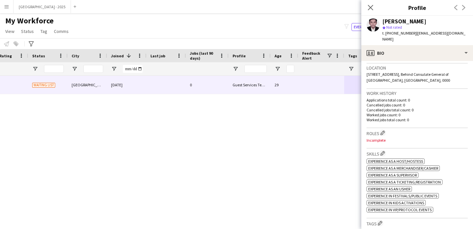
scroll to position [151, 0]
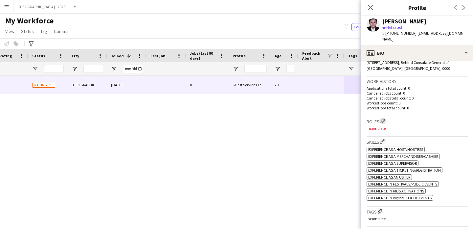
click at [382, 117] on button "Edit crew company roles" at bounding box center [383, 120] width 7 height 7
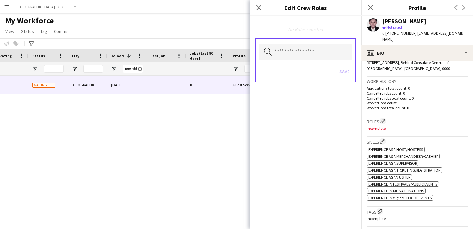
click at [316, 54] on input "text" at bounding box center [305, 52] width 93 height 16
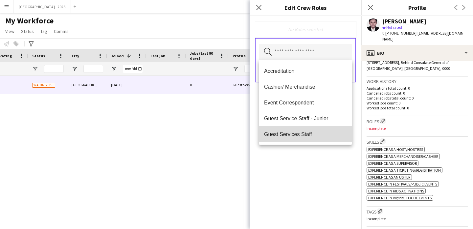
click at [319, 128] on mat-option "Guest Services Staff" at bounding box center [305, 134] width 93 height 16
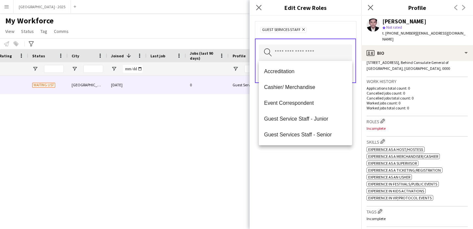
click at [337, 164] on div "Guest Services Staff Remove Search by role type Save" at bounding box center [306, 122] width 112 height 213
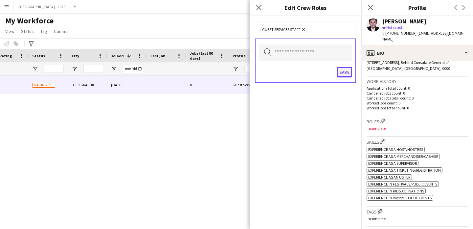
click at [344, 67] on button "Save" at bounding box center [344, 72] width 15 height 11
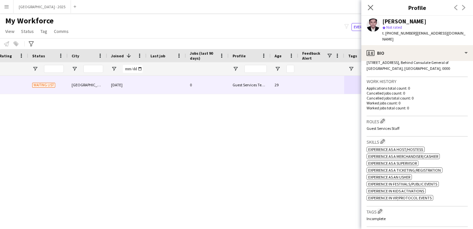
scroll to position [277, 0]
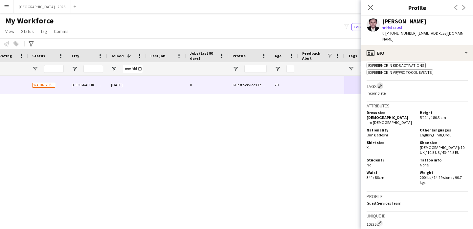
click at [383, 83] on app-icon "Edit crew company tags" at bounding box center [380, 85] width 5 height 5
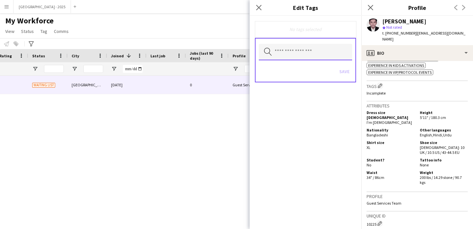
click at [311, 58] on input "text" at bounding box center [305, 52] width 93 height 16
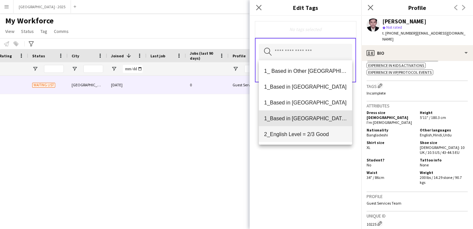
click at [320, 114] on mat-option "1_Based in [GEOGRAPHIC_DATA]/[GEOGRAPHIC_DATA]/Ajman" at bounding box center [305, 118] width 93 height 16
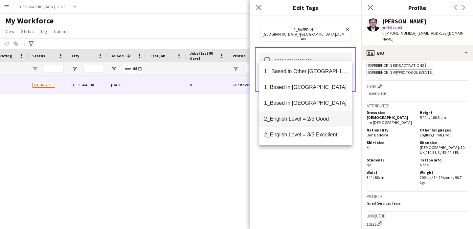
click at [320, 120] on span "2_English Level = 2/3 Good" at bounding box center [305, 118] width 83 height 6
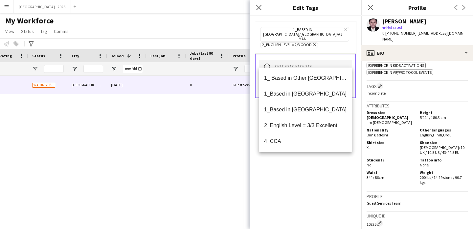
click at [327, 168] on div "1_Based in [GEOGRAPHIC_DATA]/[GEOGRAPHIC_DATA]/Ajman Remove 2_English Level = 2…" at bounding box center [306, 122] width 112 height 213
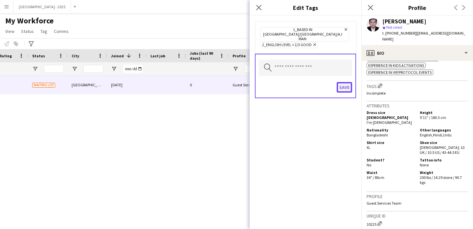
click at [338, 82] on button "Save" at bounding box center [344, 87] width 15 height 11
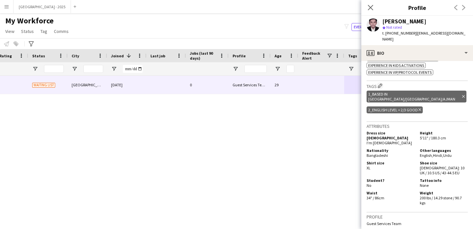
scroll to position [0, 0]
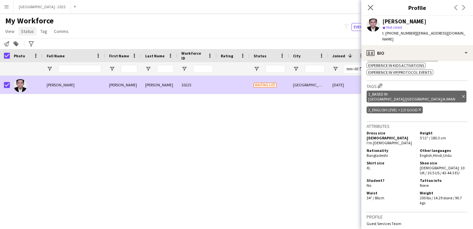
click at [26, 33] on span "Status" at bounding box center [27, 31] width 13 height 6
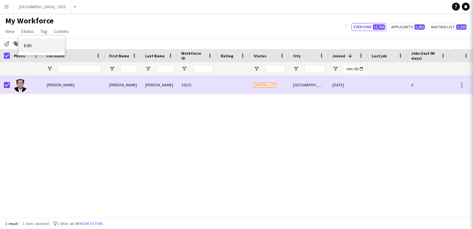
click at [39, 44] on link "Edit" at bounding box center [42, 45] width 46 height 14
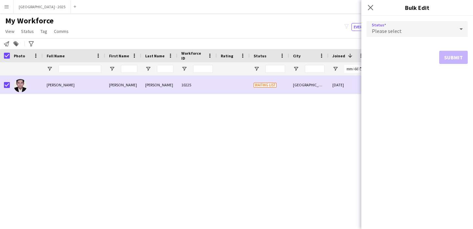
click at [377, 26] on div "Please select" at bounding box center [411, 29] width 88 height 16
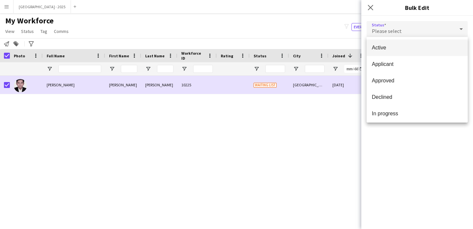
click at [393, 48] on span "Active" at bounding box center [417, 47] width 91 height 6
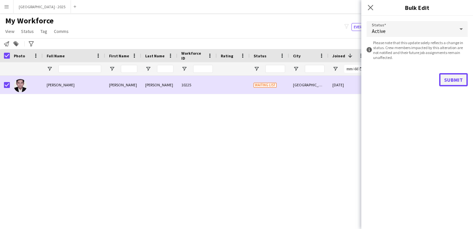
click at [455, 79] on button "Submit" at bounding box center [454, 79] width 29 height 13
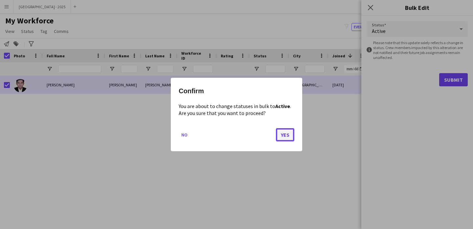
click at [284, 132] on button "Yes" at bounding box center [285, 134] width 18 height 13
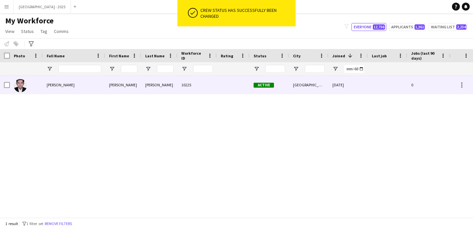
click at [27, 84] on div at bounding box center [26, 85] width 33 height 18
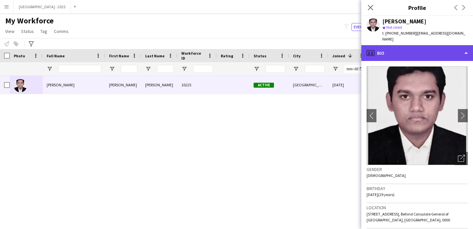
click at [414, 46] on div "profile Bio" at bounding box center [418, 53] width 112 height 16
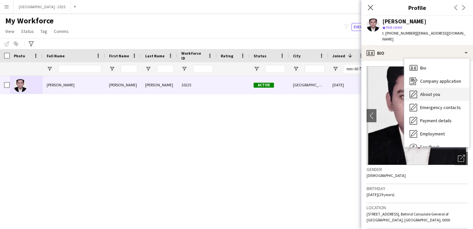
click at [437, 91] on span "About you" at bounding box center [431, 94] width 20 height 6
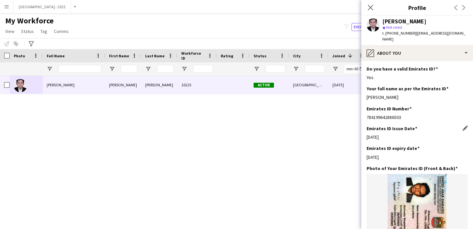
scroll to position [257, 0]
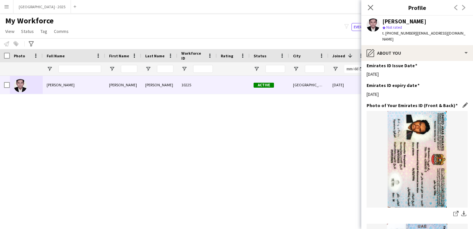
click at [390, 156] on img at bounding box center [417, 159] width 101 height 96
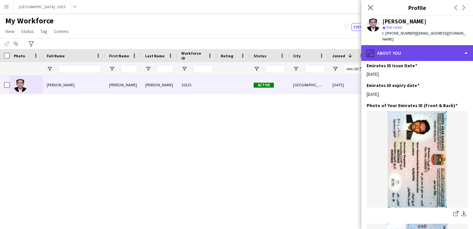
click at [408, 45] on div "pencil4 About you" at bounding box center [418, 53] width 112 height 16
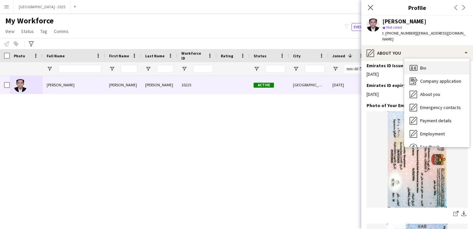
click at [431, 63] on div "Bio Bio" at bounding box center [437, 67] width 65 height 13
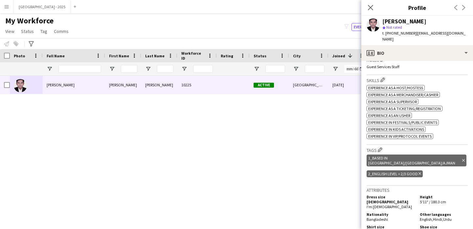
scroll to position [249, 0]
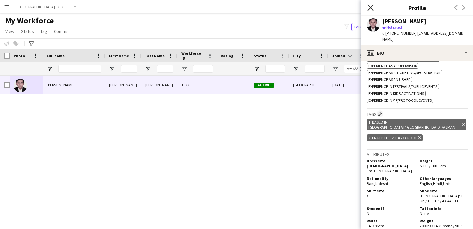
click at [370, 10] on icon "Close pop-in" at bounding box center [371, 7] width 6 height 6
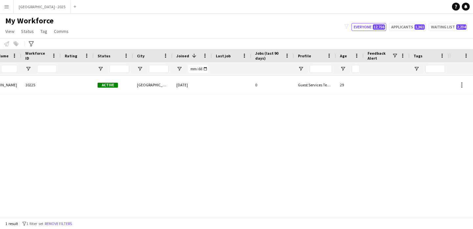
scroll to position [0, 222]
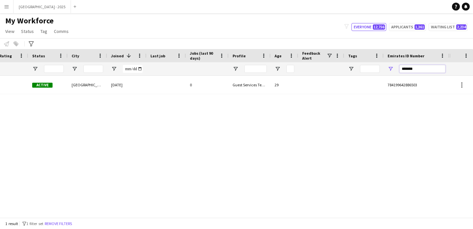
click at [403, 68] on input "*******" at bounding box center [423, 69] width 46 height 8
paste input "Emirates ID Number Filter Input"
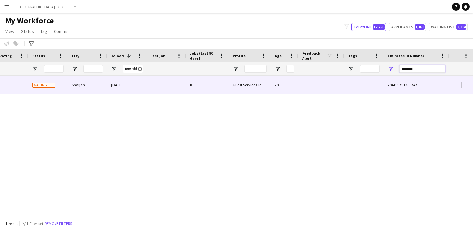
type input "*******"
click at [388, 85] on span "784199791365747" at bounding box center [403, 84] width 30 height 5
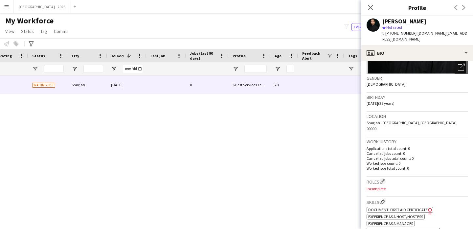
scroll to position [0, 0]
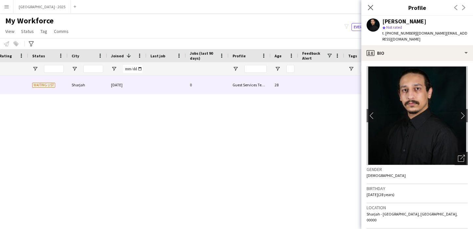
click at [462, 155] on div "Open photos pop-in" at bounding box center [461, 158] width 13 height 13
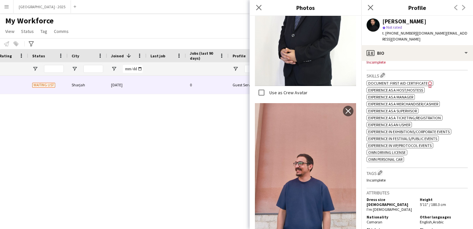
scroll to position [253, 0]
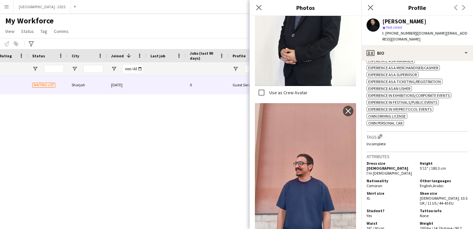
click at [394, 161] on div "Dress size [DEMOGRAPHIC_DATA] I'm [DEMOGRAPHIC_DATA]" at bounding box center [392, 167] width 51 height 15
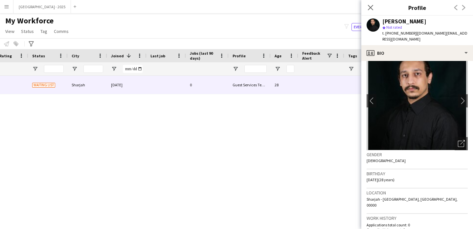
scroll to position [0, 0]
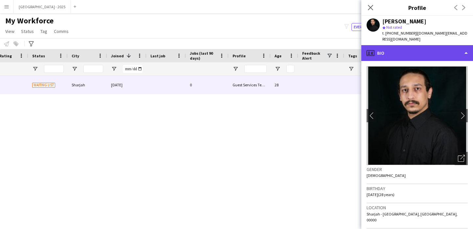
click at [404, 53] on div "profile Bio" at bounding box center [418, 53] width 112 height 16
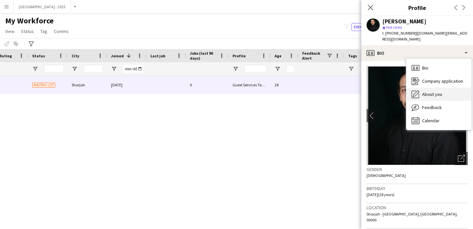
click at [429, 91] on span "About you" at bounding box center [432, 94] width 20 height 6
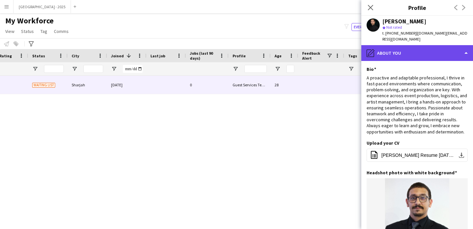
click at [406, 51] on div "pencil4 About you" at bounding box center [418, 53] width 112 height 16
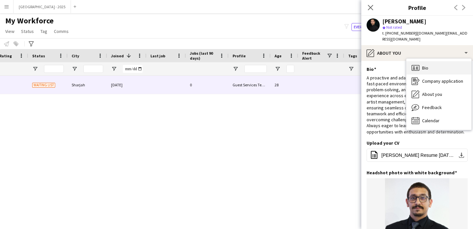
click at [432, 65] on div "Bio Bio" at bounding box center [439, 67] width 65 height 13
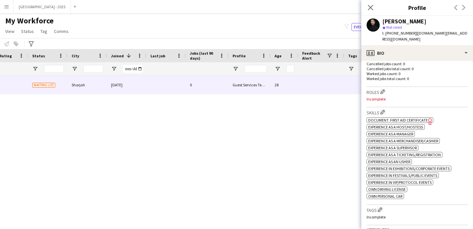
scroll to position [181, 0]
click at [387, 88] on h3 "Roles Edit crew company roles" at bounding box center [417, 91] width 101 height 7
click at [384, 89] on app-icon "Edit crew company roles" at bounding box center [383, 91] width 5 height 5
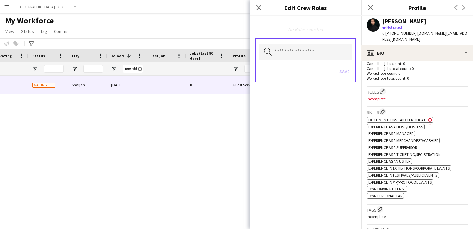
click at [305, 59] on input "text" at bounding box center [305, 52] width 93 height 16
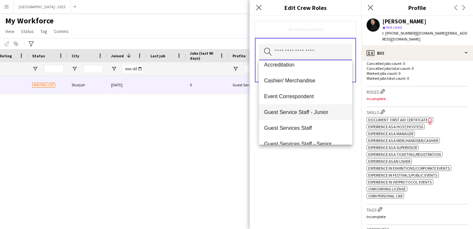
scroll to position [12, 0]
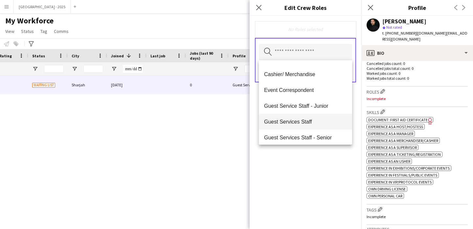
click at [302, 126] on mat-option "Guest Services Staff" at bounding box center [305, 121] width 93 height 16
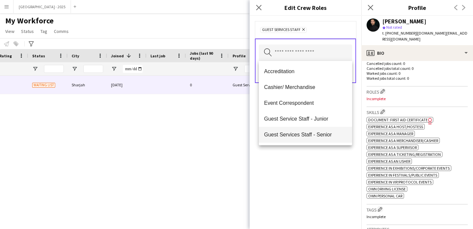
click at [304, 133] on span "Guest Services Staff - Senior" at bounding box center [305, 134] width 83 height 6
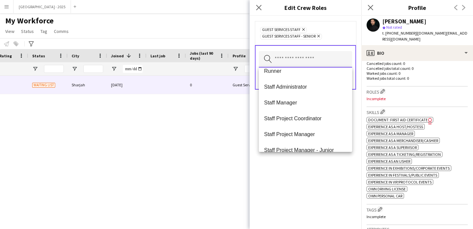
scroll to position [237, 0]
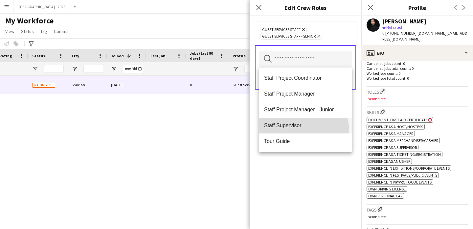
click at [302, 131] on mat-option "Staff Supervisor" at bounding box center [305, 125] width 93 height 16
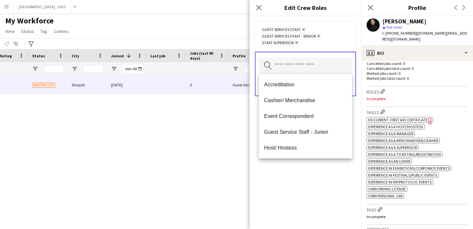
click at [305, 184] on div "Guest Services Staff Remove Guest Services Staff - Senior Remove Staff Supervis…" at bounding box center [306, 122] width 112 height 213
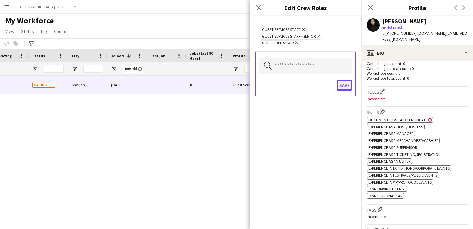
click at [348, 87] on button "Save" at bounding box center [344, 85] width 15 height 11
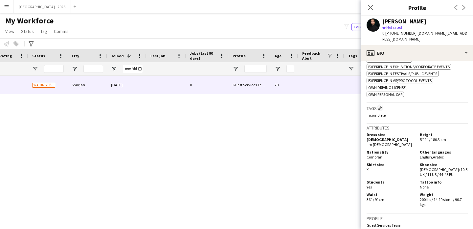
scroll to position [326, 0]
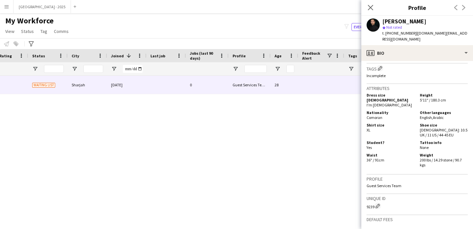
click at [383, 63] on div "Tags Edit crew company tags Incomplete" at bounding box center [417, 73] width 101 height 20
click at [380, 66] on app-icon "Edit crew company tags" at bounding box center [380, 68] width 5 height 5
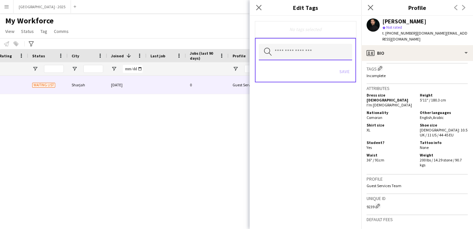
click at [297, 55] on input "text" at bounding box center [305, 52] width 93 height 16
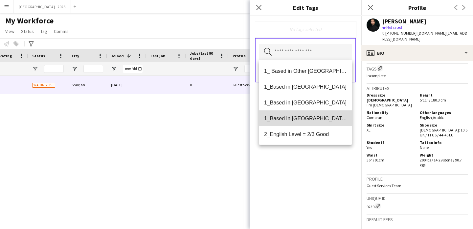
click at [313, 117] on span "1_Based in [GEOGRAPHIC_DATA]/[GEOGRAPHIC_DATA]/Ajman" at bounding box center [305, 118] width 83 height 6
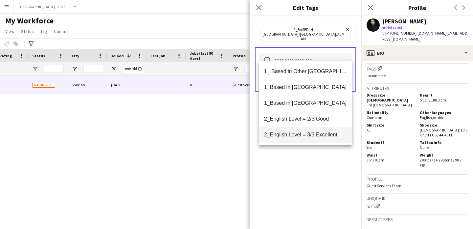
click at [312, 131] on mat-option "2_English Level = 3/3 Excellent" at bounding box center [305, 135] width 93 height 16
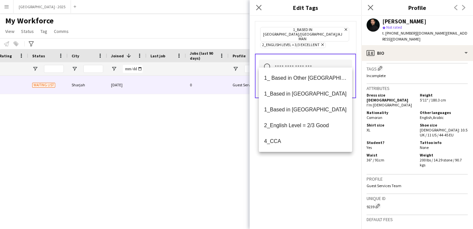
click at [312, 161] on div "1_Based in [GEOGRAPHIC_DATA]/[GEOGRAPHIC_DATA]/Ajman Remove 2_English Level = 3…" at bounding box center [306, 122] width 112 height 213
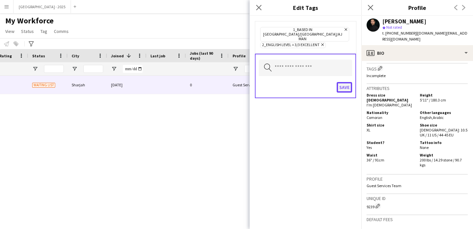
click at [341, 82] on button "Save" at bounding box center [344, 87] width 15 height 11
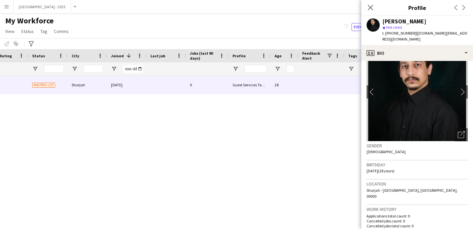
scroll to position [0, 0]
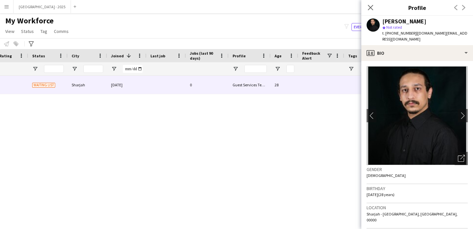
click at [402, 61] on app-crew-profile-bio "chevron-left chevron-right Open photos pop-in Gender [DEMOGRAPHIC_DATA] Birthda…" at bounding box center [418, 145] width 112 height 168
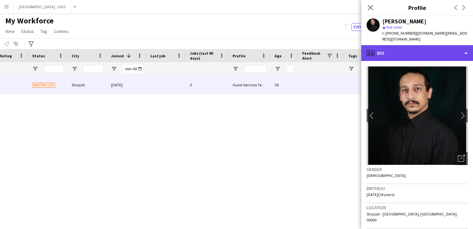
click at [401, 49] on div "profile Bio" at bounding box center [418, 53] width 112 height 16
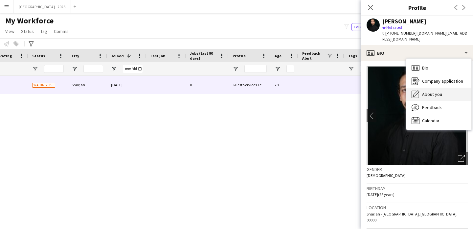
click at [431, 87] on div "About you About you" at bounding box center [439, 93] width 65 height 13
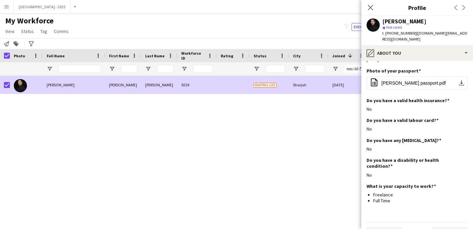
click at [27, 28] on link "Status" at bounding box center [27, 31] width 18 height 9
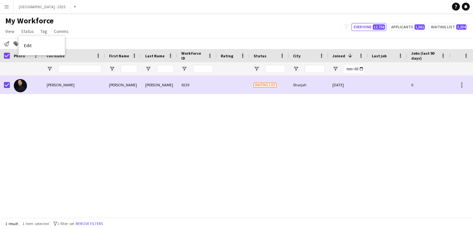
click at [52, 54] on div "Edit" at bounding box center [42, 45] width 46 height 19
click at [52, 51] on link "Edit" at bounding box center [42, 45] width 46 height 14
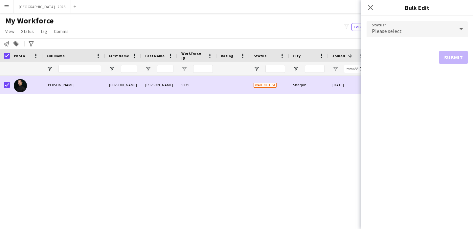
click at [426, 36] on div "Please select" at bounding box center [411, 29] width 88 height 16
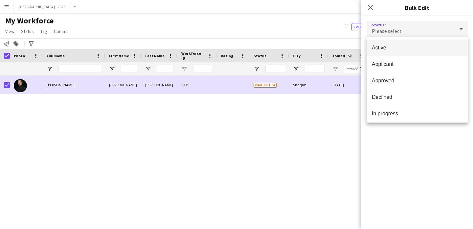
click at [400, 55] on mat-option "Active" at bounding box center [417, 47] width 101 height 16
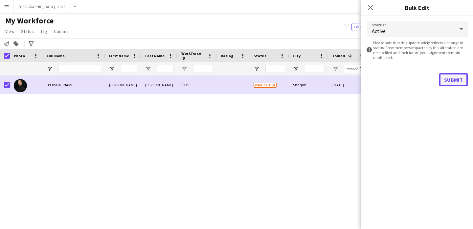
click at [461, 81] on button "Submit" at bounding box center [454, 79] width 29 height 13
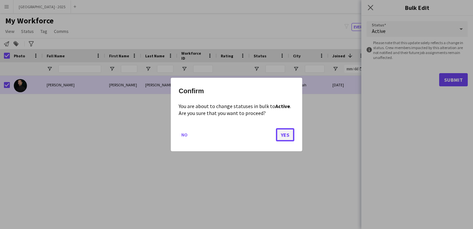
click at [284, 132] on button "Yes" at bounding box center [285, 134] width 18 height 13
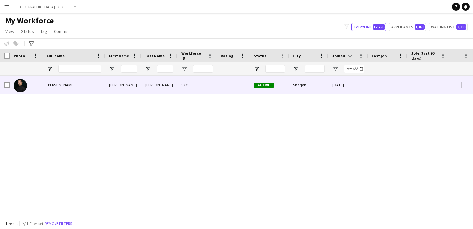
click at [35, 86] on div at bounding box center [26, 85] width 33 height 18
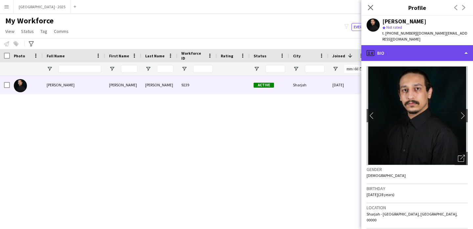
click at [406, 48] on div "profile Bio" at bounding box center [418, 53] width 112 height 16
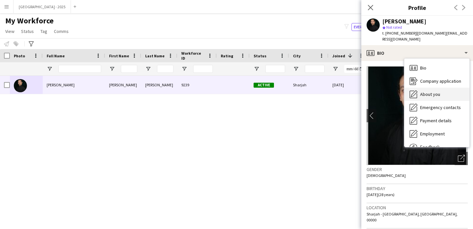
click at [431, 91] on span "About you" at bounding box center [431, 94] width 20 height 6
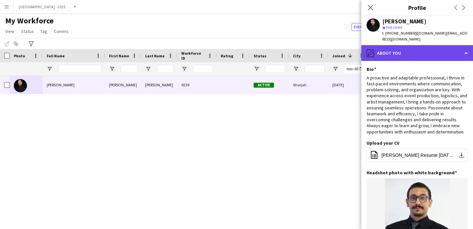
click at [416, 53] on div "pencil4 About you" at bounding box center [418, 53] width 112 height 16
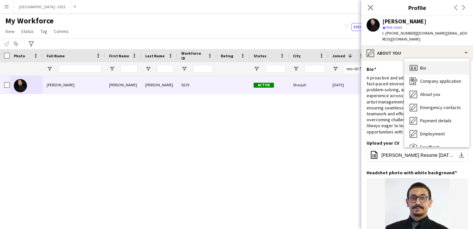
click at [425, 65] on span "Bio" at bounding box center [424, 68] width 6 height 6
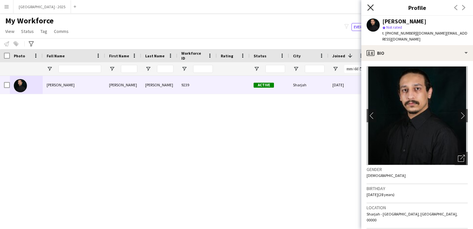
click at [373, 8] on icon "Close pop-in" at bounding box center [371, 7] width 6 height 6
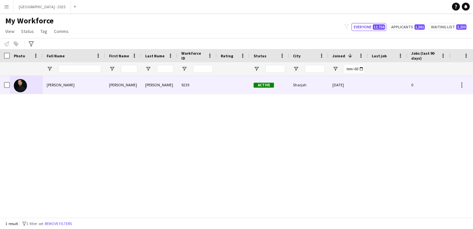
click at [181, 90] on div "9239" at bounding box center [197, 85] width 39 height 18
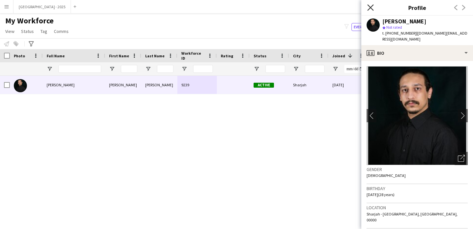
click at [370, 7] on icon at bounding box center [371, 7] width 6 height 6
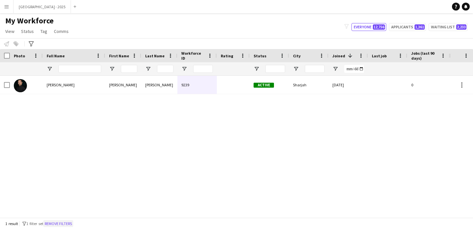
click at [73, 222] on button "Remove filters" at bounding box center [58, 223] width 30 height 7
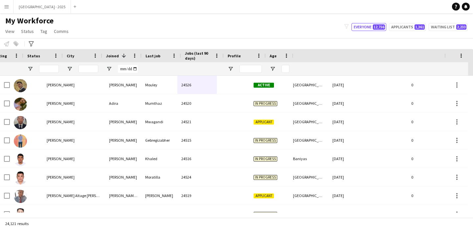
scroll to position [0, 227]
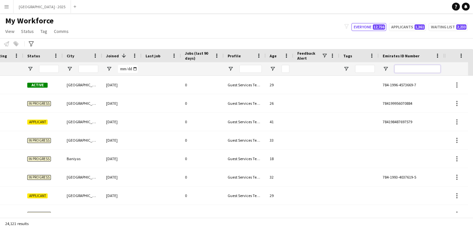
click at [413, 67] on input "Emirates ID Number Filter Input" at bounding box center [418, 69] width 46 height 8
paste input "*******"
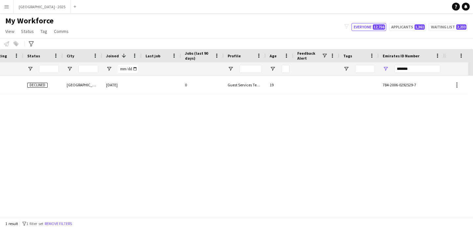
click at [302, 81] on div at bounding box center [317, 85] width 46 height 18
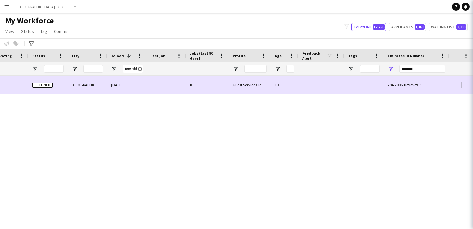
scroll to position [0, 222]
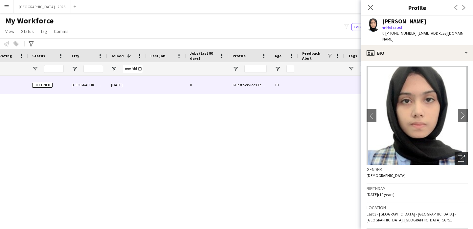
click at [456, 156] on div "Open photos pop-in" at bounding box center [461, 158] width 13 height 13
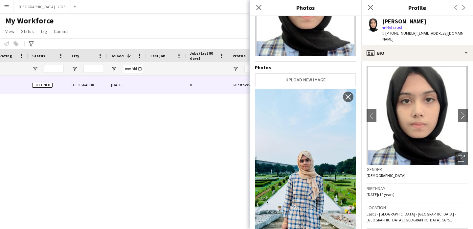
scroll to position [113, 0]
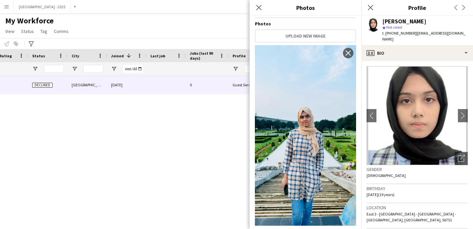
click at [355, 152] on div "Avatar Photos Upload new image Use as Crew Avatar close" at bounding box center [306, 122] width 112 height 213
click at [259, 10] on icon "Close pop-in" at bounding box center [259, 7] width 6 height 6
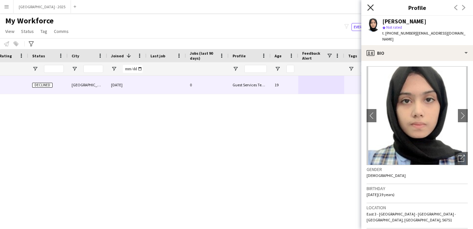
click at [372, 9] on icon at bounding box center [371, 7] width 6 height 6
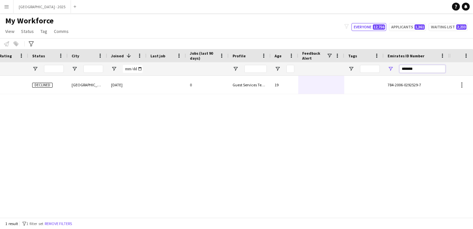
click at [404, 69] on input "*******" at bounding box center [423, 69] width 46 height 8
paste input "*"
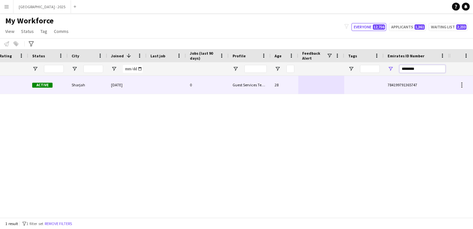
type input "********"
click at [260, 84] on div "Guest Services Team" at bounding box center [250, 85] width 42 height 18
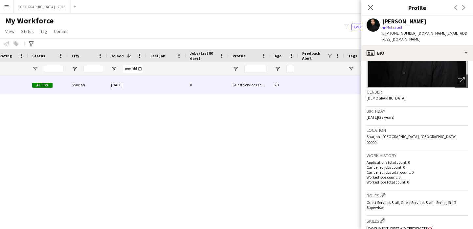
scroll to position [80, 0]
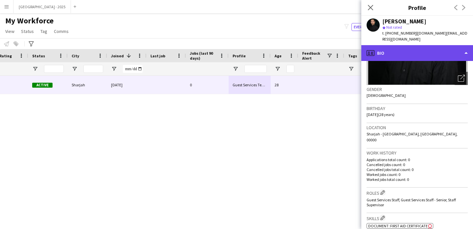
click at [422, 47] on div "profile Bio" at bounding box center [418, 53] width 112 height 16
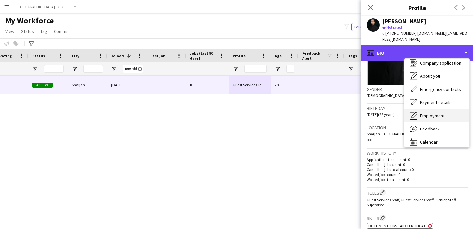
scroll to position [19, 0]
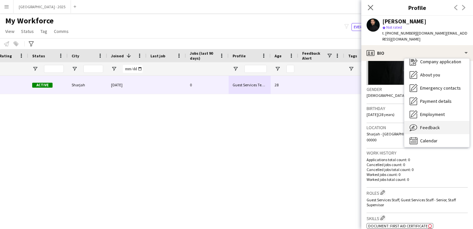
click at [417, 123] on icon "Feedback" at bounding box center [414, 127] width 8 height 8
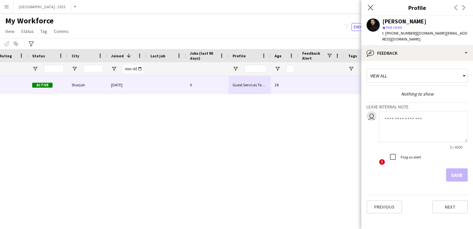
click at [408, 115] on textarea at bounding box center [423, 126] width 89 height 31
type textarea "**********"
click at [456, 173] on button "Save" at bounding box center [457, 174] width 22 height 13
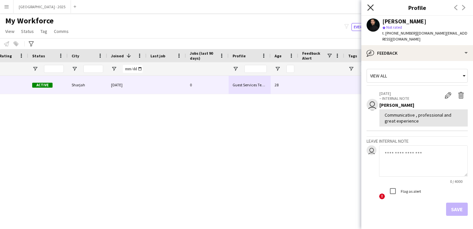
click at [370, 7] on icon at bounding box center [371, 7] width 6 height 6
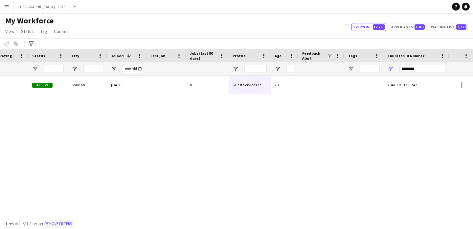
click at [70, 224] on button "Remove filters" at bounding box center [58, 223] width 30 height 7
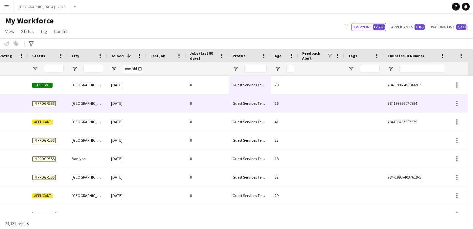
scroll to position [0, 227]
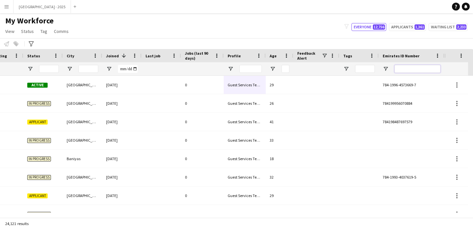
click at [414, 71] on input "Emirates ID Number Filter Input" at bounding box center [418, 69] width 46 height 8
paste input "*******"
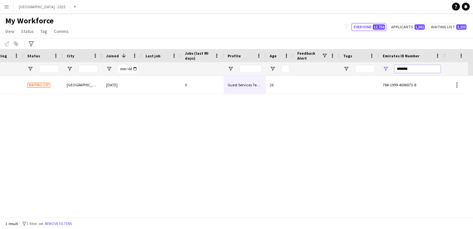
scroll to position [0, 222]
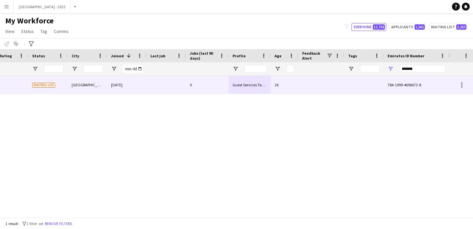
click at [371, 85] on div at bounding box center [364, 85] width 39 height 18
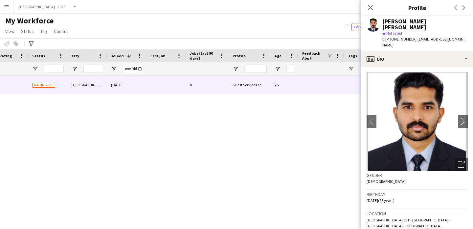
click at [371, 8] on icon at bounding box center [370, 7] width 5 height 5
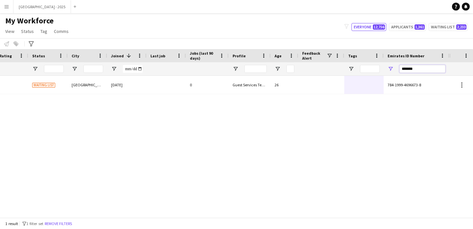
click at [403, 67] on input "*******" at bounding box center [423, 69] width 46 height 8
paste input "Emirates ID Number Filter Input"
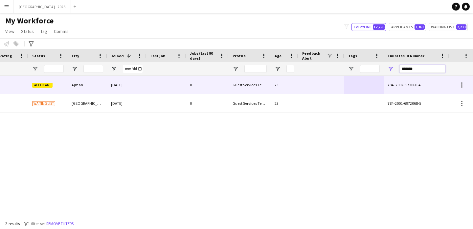
type input "*******"
click at [303, 84] on div at bounding box center [322, 85] width 46 height 18
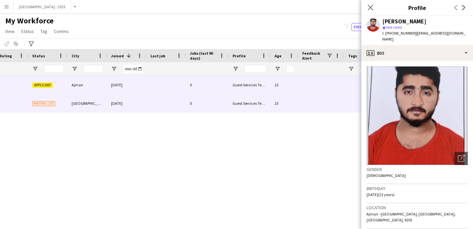
click at [298, 99] on div "23" at bounding box center [285, 103] width 28 height 18
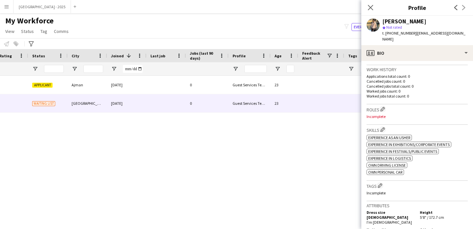
scroll to position [175, 0]
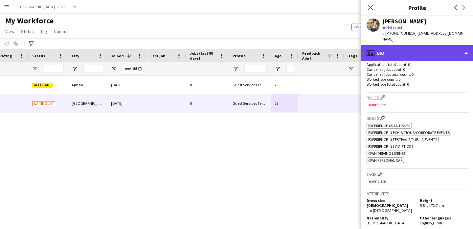
click at [404, 47] on div "profile Bio" at bounding box center [418, 53] width 112 height 16
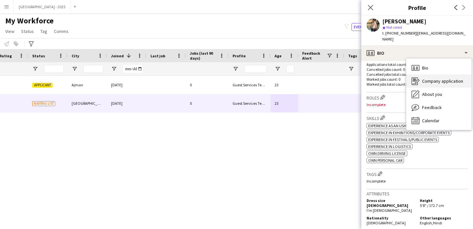
click at [429, 80] on div "Company application Company application" at bounding box center [439, 80] width 65 height 13
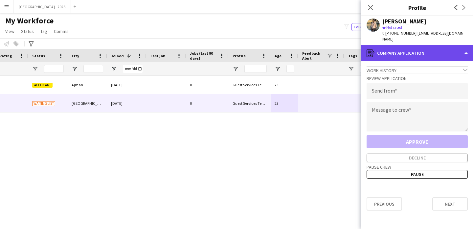
click at [406, 45] on div "register Company application" at bounding box center [418, 53] width 112 height 16
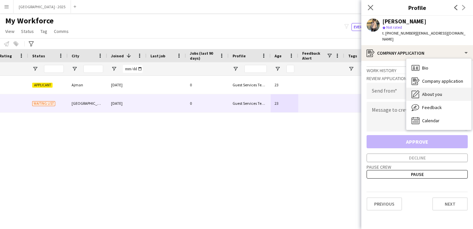
click at [434, 91] on span "About you" at bounding box center [432, 94] width 20 height 6
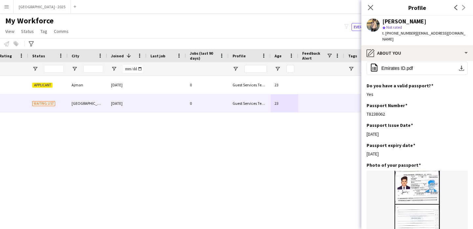
scroll to position [128, 0]
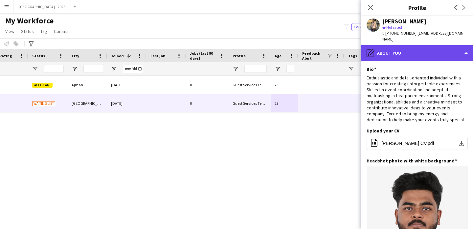
click at [400, 45] on div "pencil4 About you" at bounding box center [418, 53] width 112 height 16
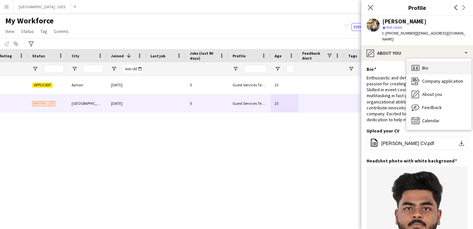
click at [425, 65] on span "Bio" at bounding box center [425, 68] width 6 height 6
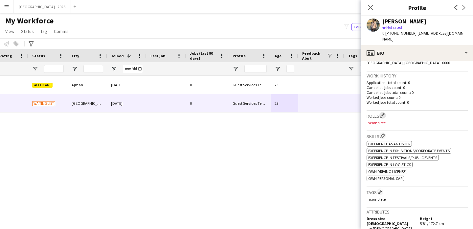
click at [383, 112] on button "Edit crew company roles" at bounding box center [383, 115] width 7 height 7
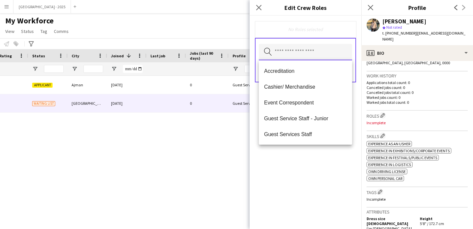
click at [323, 51] on input "text" at bounding box center [305, 52] width 93 height 16
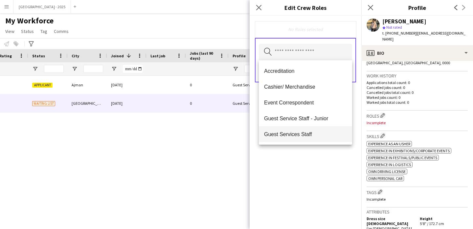
click at [323, 131] on span "Guest Services Staff" at bounding box center [305, 134] width 83 height 6
click at [326, 163] on div "Guest Services Staff Remove Search by role type Save" at bounding box center [306, 122] width 112 height 213
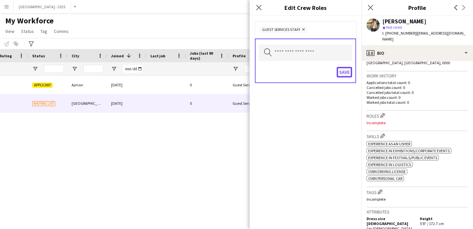
click at [343, 71] on button "Save" at bounding box center [344, 72] width 15 height 11
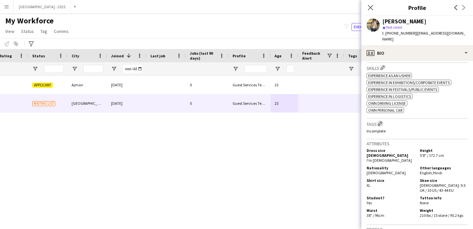
click at [382, 121] on app-icon "Edit crew company tags" at bounding box center [380, 123] width 5 height 5
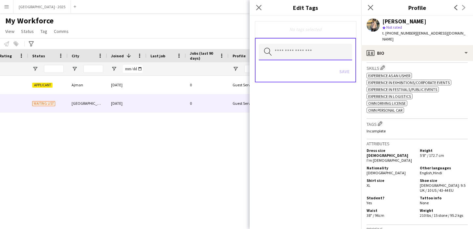
click at [310, 58] on input "text" at bounding box center [305, 52] width 93 height 16
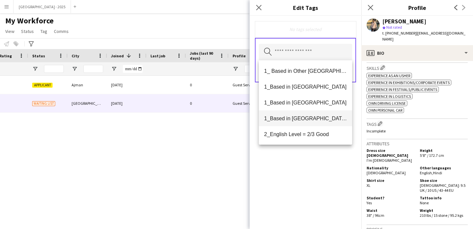
click at [316, 122] on mat-option "1_Based in [GEOGRAPHIC_DATA]/[GEOGRAPHIC_DATA]/Ajman" at bounding box center [305, 118] width 93 height 16
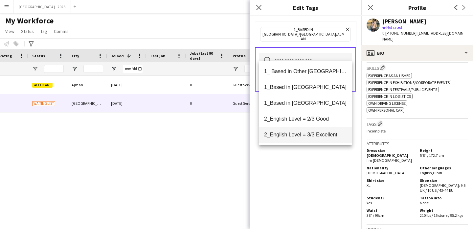
click at [317, 133] on span "2_English Level = 3/3 Excellent" at bounding box center [305, 134] width 83 height 6
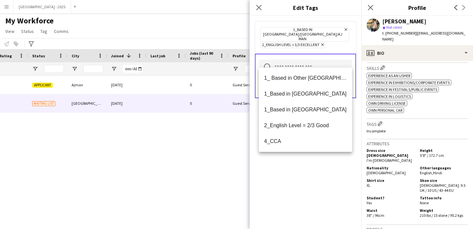
click at [318, 158] on div "1_Based in [GEOGRAPHIC_DATA]/[GEOGRAPHIC_DATA]/Ajman Remove 2_English Level = 3…" at bounding box center [306, 122] width 112 height 213
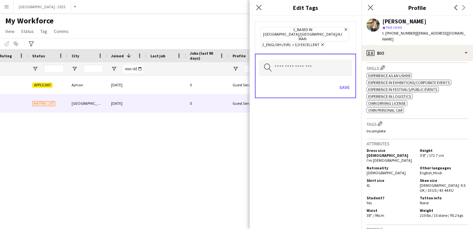
click at [342, 84] on div "Save" at bounding box center [305, 88] width 93 height 19
click at [342, 82] on button "Save" at bounding box center [344, 87] width 15 height 11
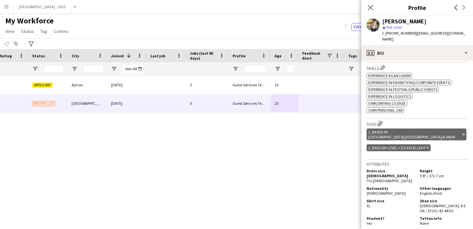
click at [384, 120] on button "Edit crew company tags" at bounding box center [380, 123] width 7 height 7
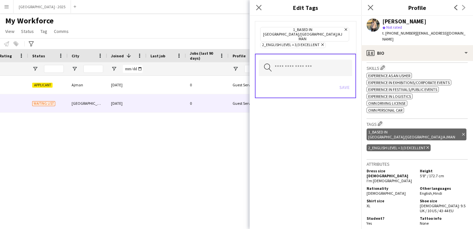
click at [344, 103] on form "1_Based in [GEOGRAPHIC_DATA]/[GEOGRAPHIC_DATA]/Ajman Remove 2_English Level = 3…" at bounding box center [306, 66] width 112 height 101
click at [324, 42] on icon "Remove" at bounding box center [322, 44] width 4 height 4
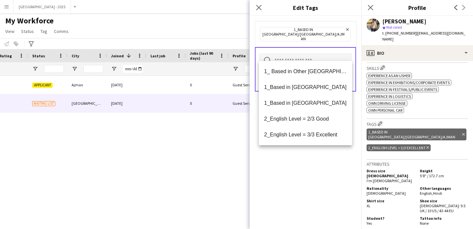
click at [336, 56] on input "text" at bounding box center [305, 61] width 93 height 16
click at [327, 134] on span "2_English Level = 3/3 Excellent" at bounding box center [305, 134] width 83 height 6
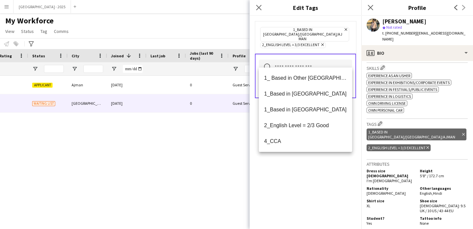
click at [325, 157] on div "1_Based in [GEOGRAPHIC_DATA]/[GEOGRAPHIC_DATA]/Ajman Remove 2_English Level = 3…" at bounding box center [306, 122] width 112 height 213
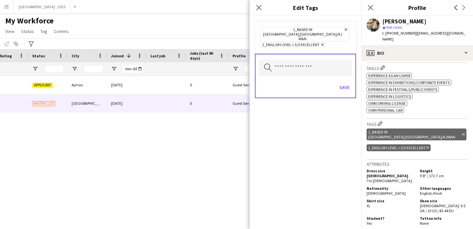
click at [343, 79] on div "Save" at bounding box center [305, 88] width 93 height 19
click at [346, 83] on button "Save" at bounding box center [344, 87] width 15 height 11
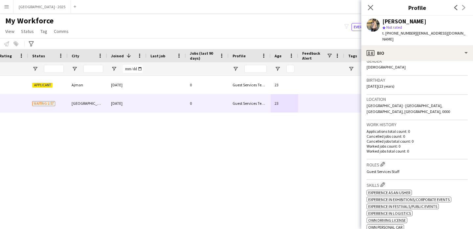
scroll to position [148, 0]
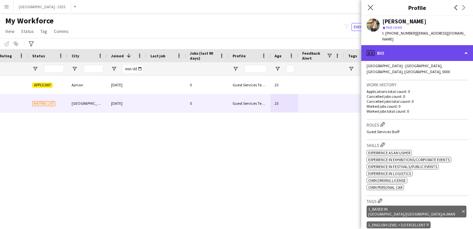
click at [387, 47] on div "profile Bio" at bounding box center [418, 53] width 112 height 16
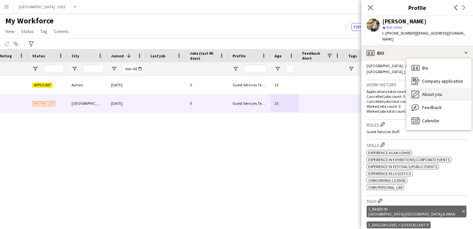
click at [424, 92] on div "About you About you" at bounding box center [439, 93] width 65 height 13
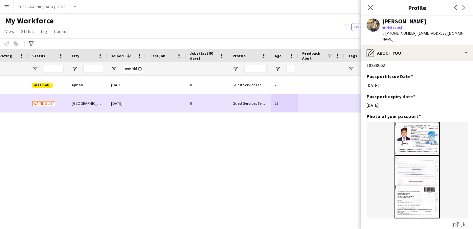
scroll to position [0, 0]
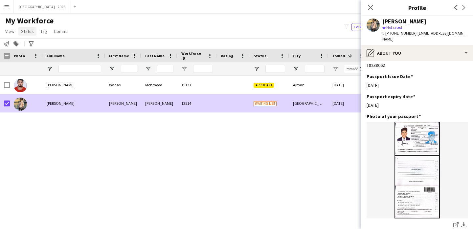
click at [27, 36] on app-page-menu "View Views Default view New view Update view Delete view Edit name Customise vi…" at bounding box center [37, 32] width 75 height 12
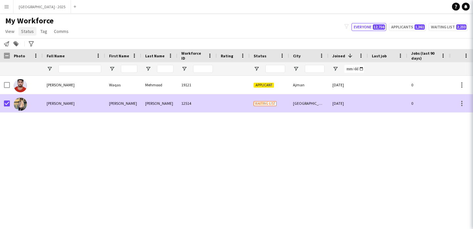
click at [26, 32] on span "Status" at bounding box center [27, 31] width 13 height 6
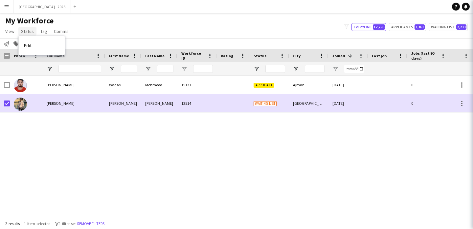
click at [27, 31] on span "Status" at bounding box center [27, 31] width 13 height 6
click at [29, 34] on span "Status" at bounding box center [27, 31] width 13 height 6
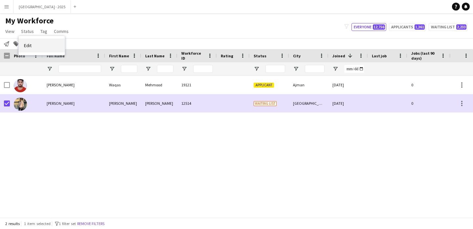
click at [42, 45] on link "Edit" at bounding box center [42, 45] width 46 height 14
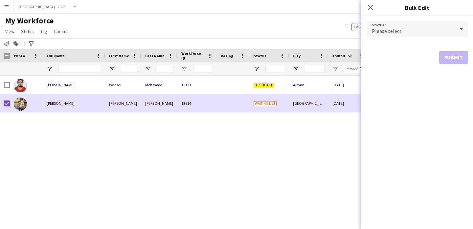
drag, startPoint x: 389, startPoint y: 19, endPoint x: 391, endPoint y: 24, distance: 4.5
click at [389, 19] on form "Status Please select Submit" at bounding box center [417, 42] width 101 height 53
click at [392, 35] on div "Please select" at bounding box center [411, 29] width 88 height 16
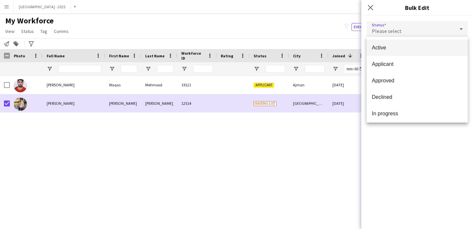
click at [407, 54] on mat-option "Active" at bounding box center [417, 47] width 101 height 16
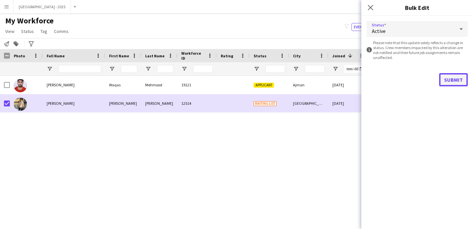
click at [453, 74] on button "Submit" at bounding box center [454, 79] width 29 height 13
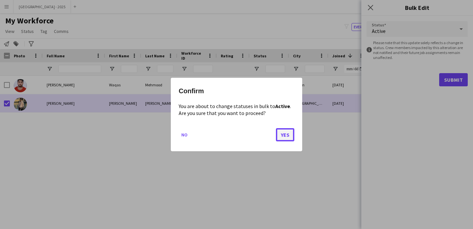
click at [285, 136] on button "Yes" at bounding box center [285, 134] width 18 height 13
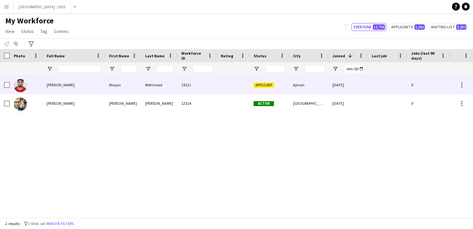
click at [110, 106] on div "[PERSON_NAME]" at bounding box center [123, 103] width 36 height 18
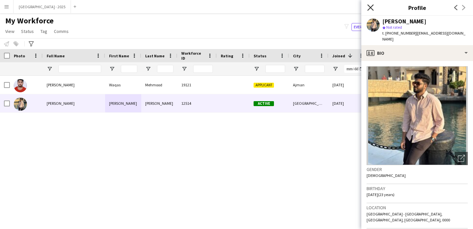
click at [373, 8] on icon "Close pop-in" at bounding box center [371, 7] width 6 height 6
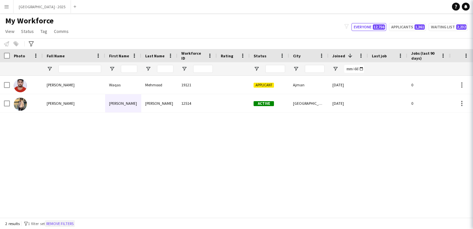
click at [68, 224] on button "Remove filters" at bounding box center [60, 223] width 30 height 7
